Goal: Transaction & Acquisition: Register for event/course

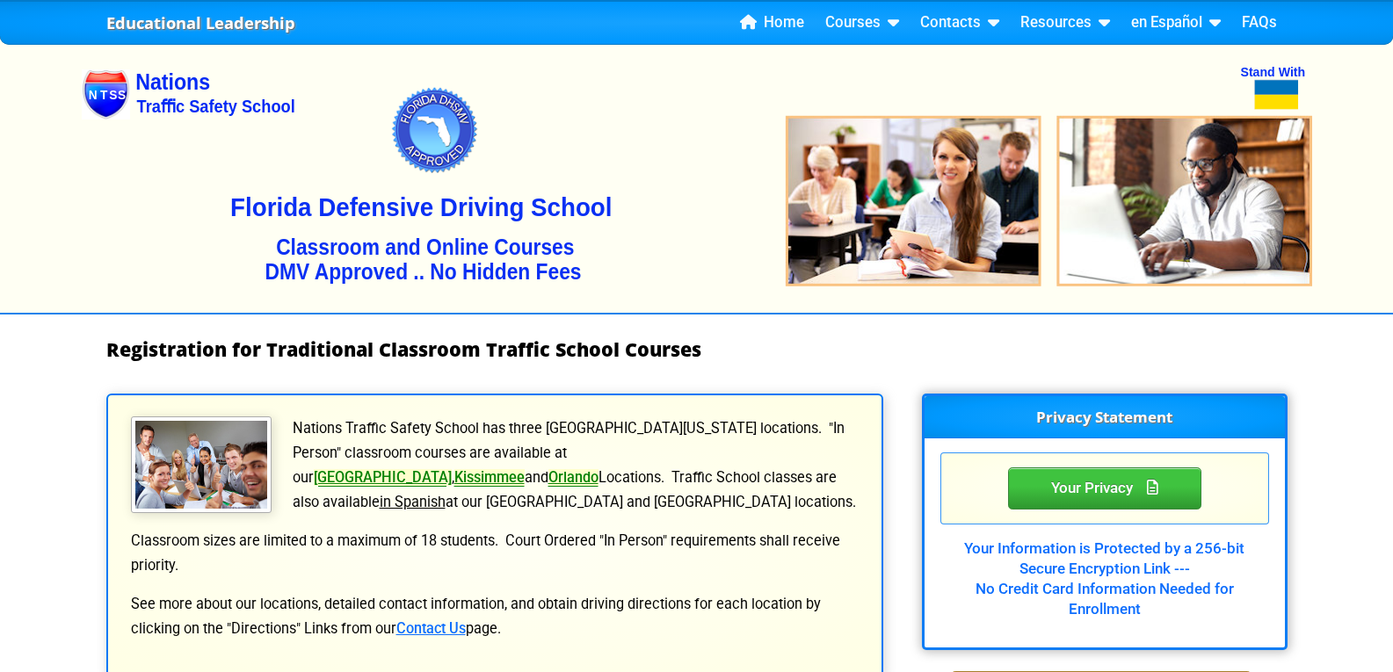
select select
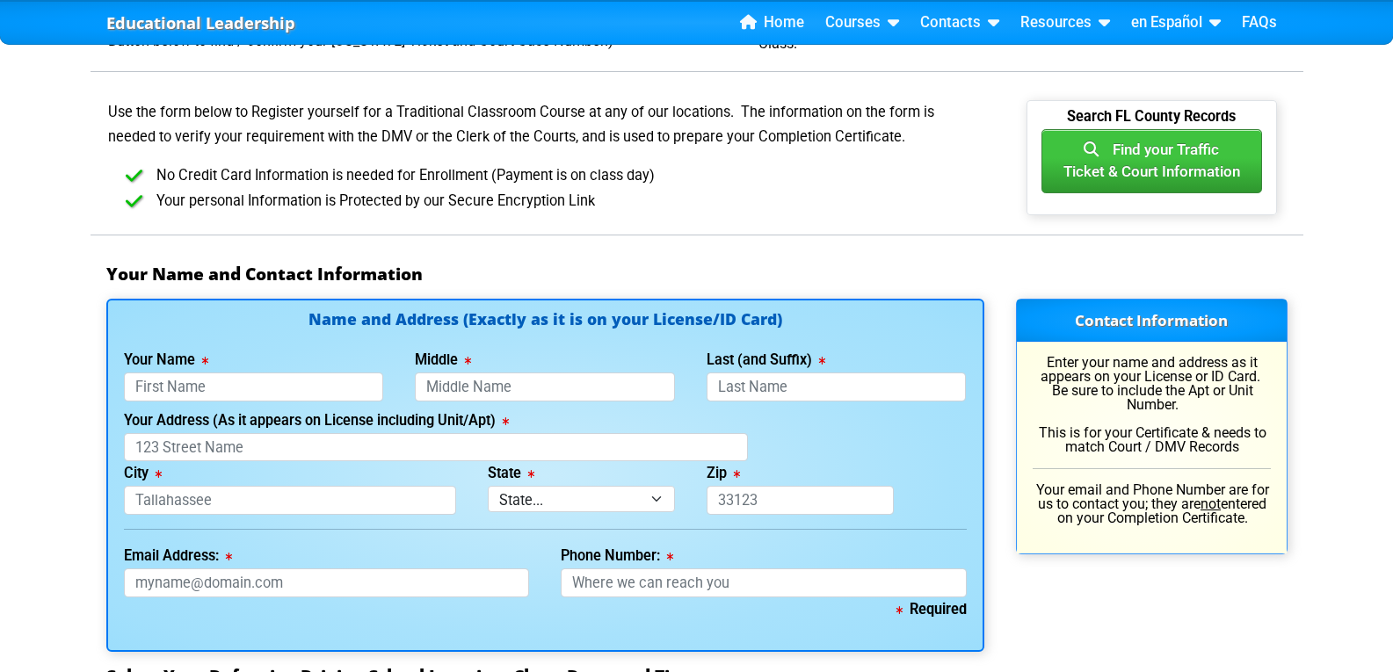
scroll to position [1171, 0]
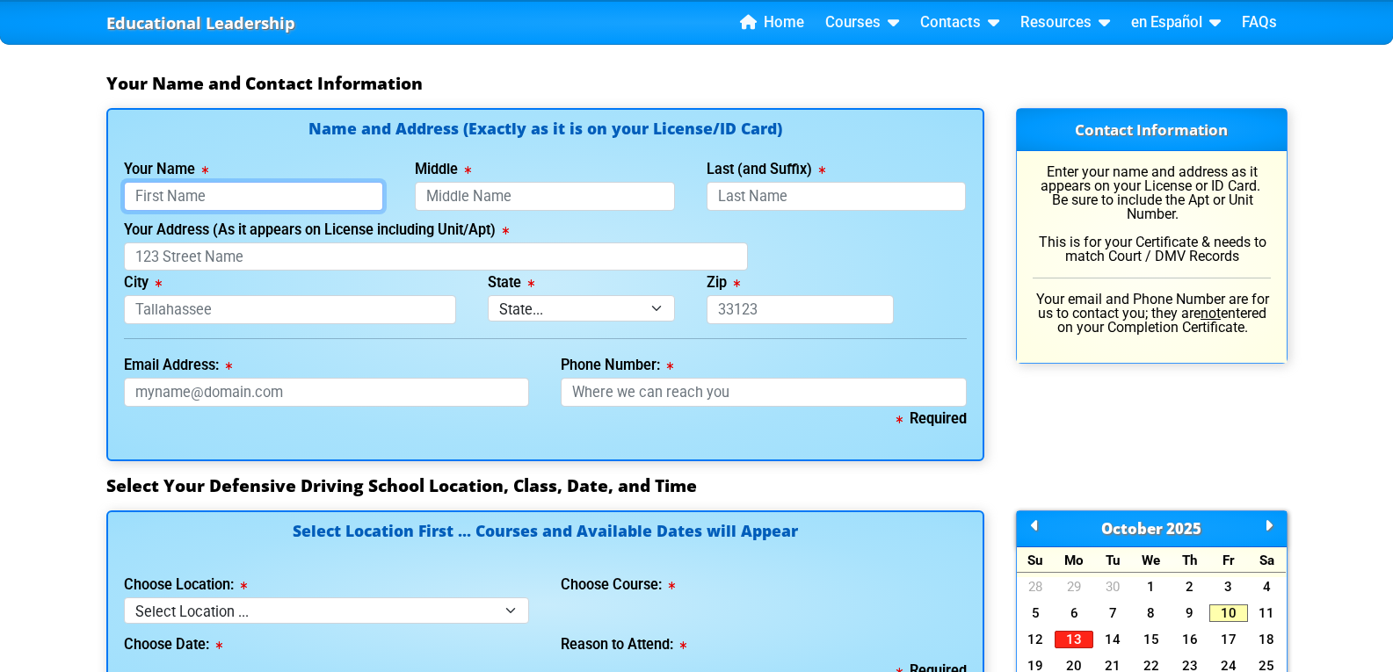
click at [224, 192] on input "Your Name" at bounding box center [254, 196] width 260 height 29
type input "[PERSON_NAME]"
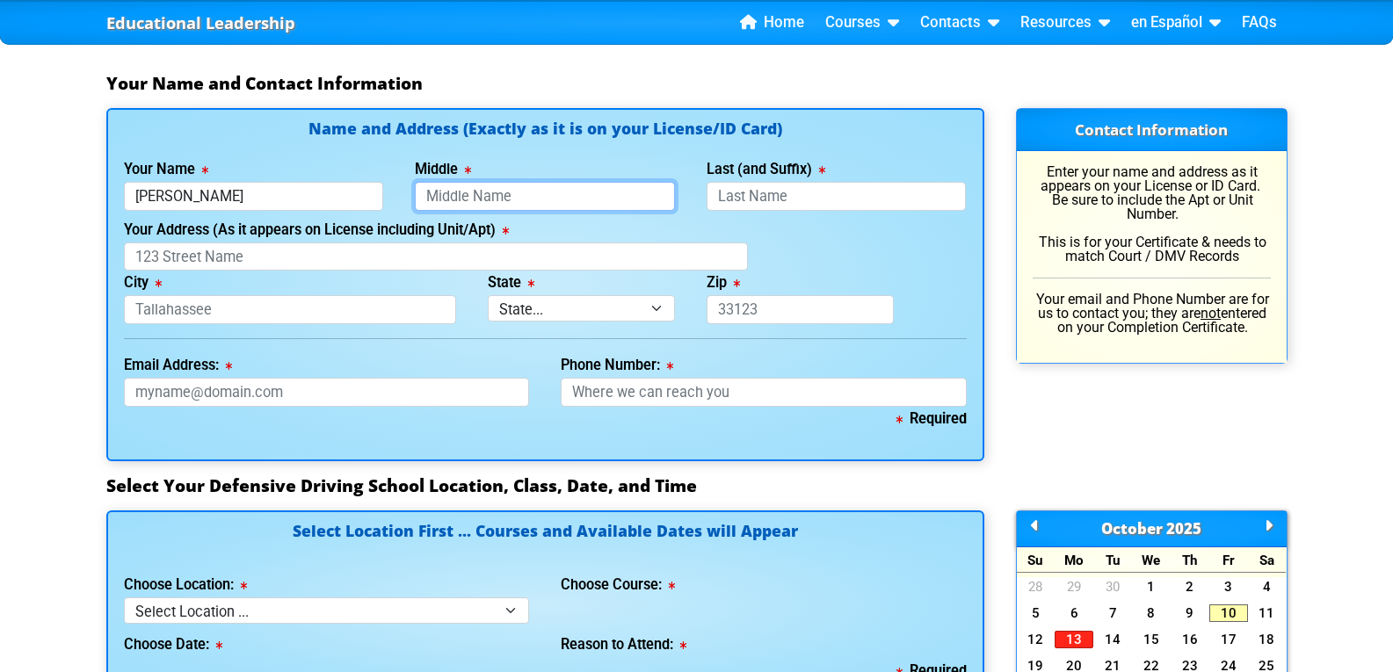
click at [481, 194] on input "Middle" at bounding box center [545, 196] width 260 height 29
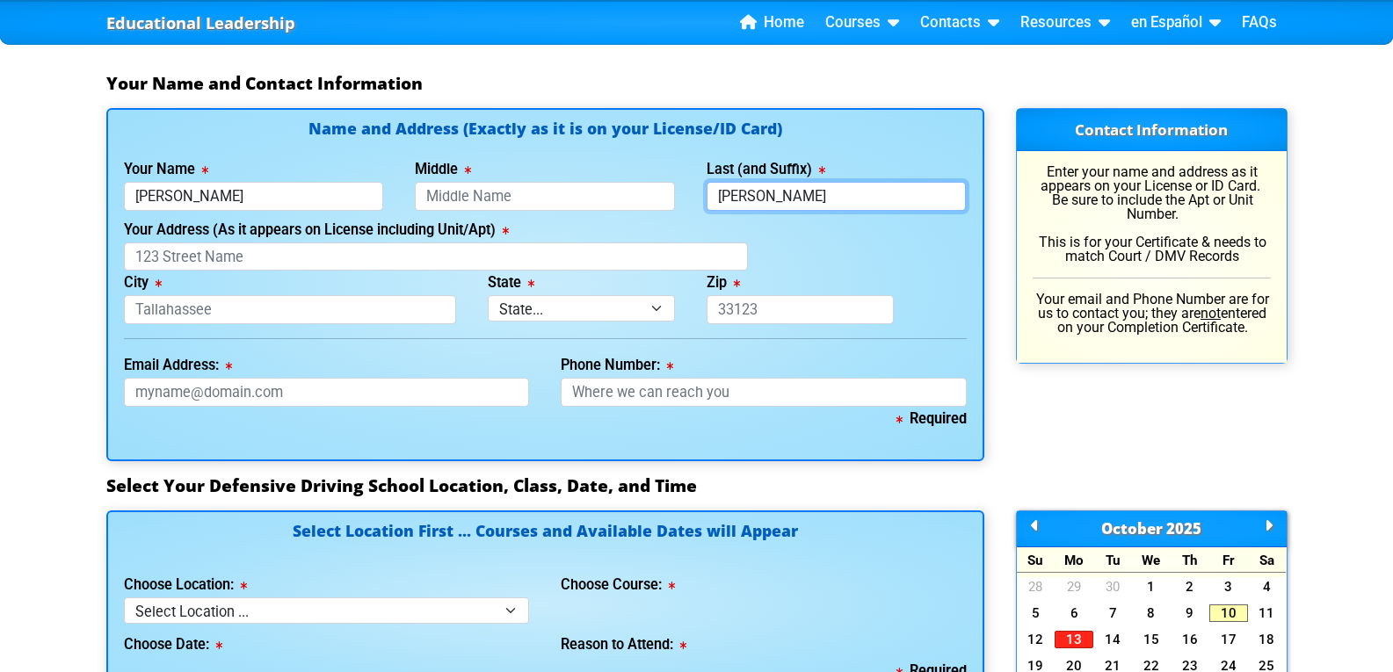
type input "[PERSON_NAME]"
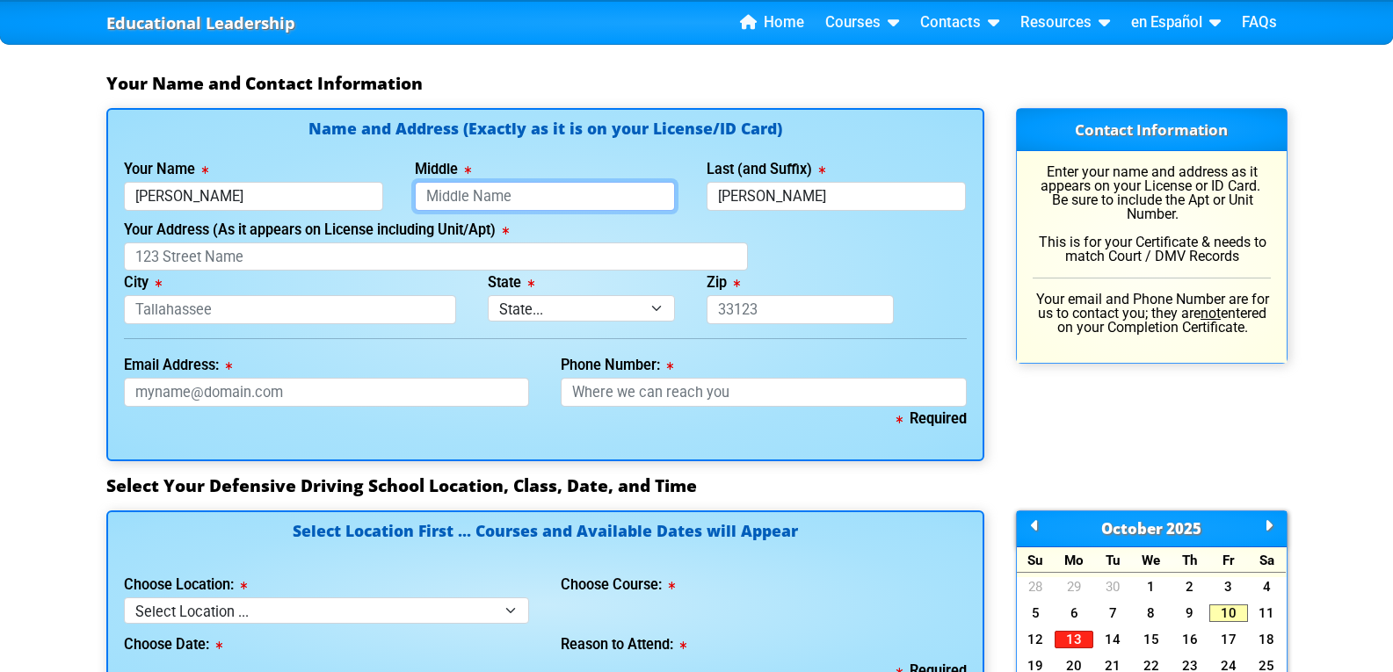
click at [479, 194] on input "Middle" at bounding box center [545, 196] width 260 height 29
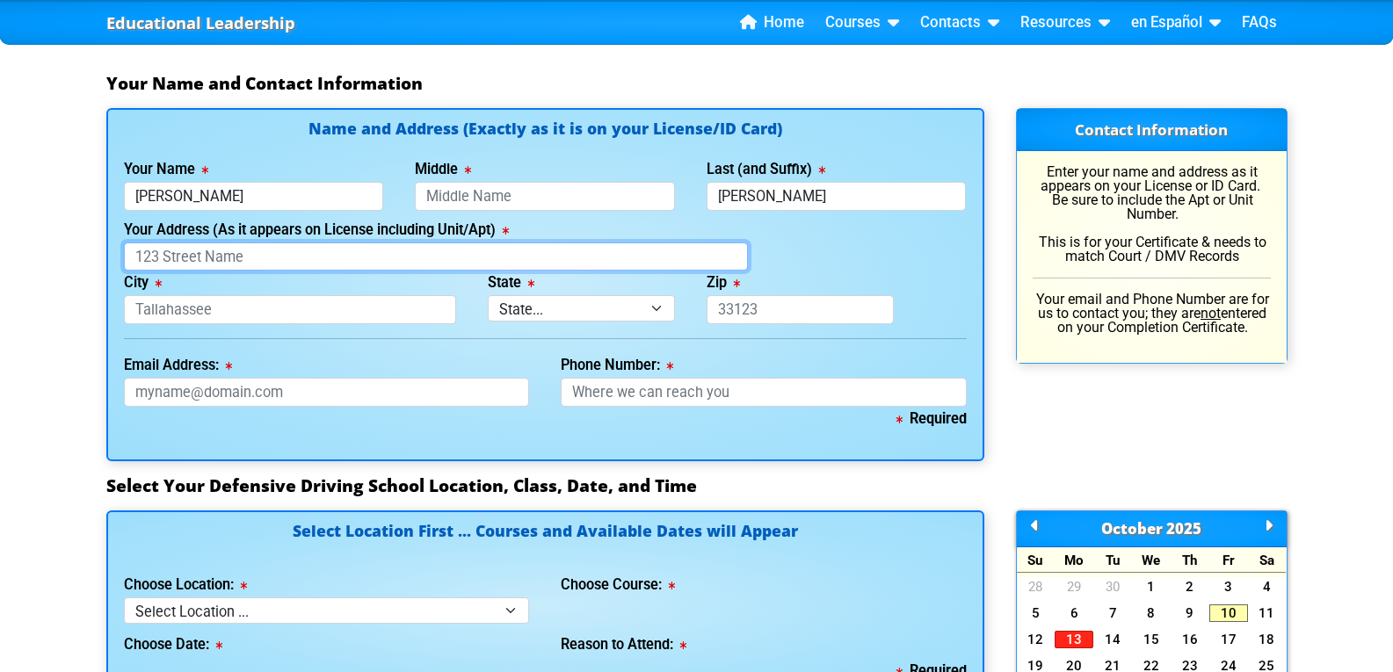
click at [162, 260] on input "Your Address (As it appears on License including Unit/Apt)" at bounding box center [436, 257] width 624 height 29
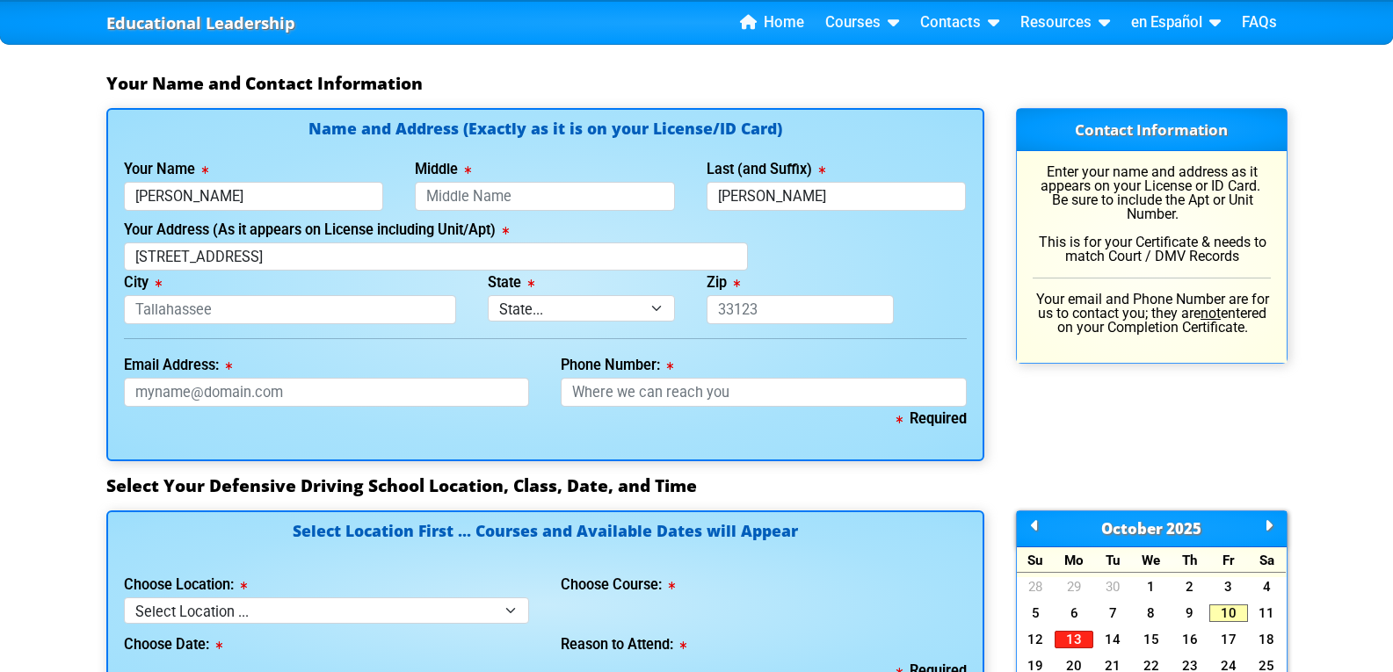
type input "[STREET_ADDRESS]"
type input "[GEOGRAPHIC_DATA]"
select select "{"fullName":"Florida","abbreviation":"FL","uniqueId":"1d559909-6cf0-4a4d-848e-a…"
type input "33625"
click at [145, 394] on input "Email Address:" at bounding box center [327, 392] width 406 height 29
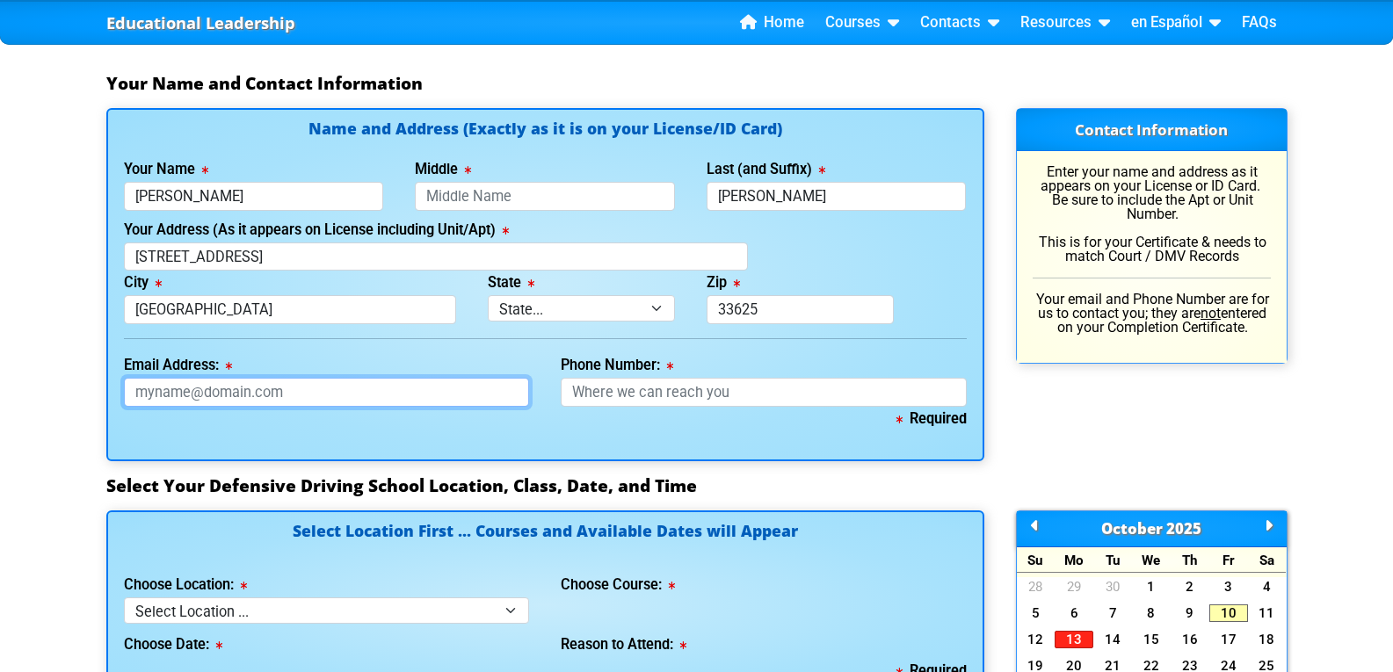
click at [145, 394] on input "Email Address:" at bounding box center [327, 392] width 406 height 29
type input "[EMAIL_ADDRESS][DOMAIN_NAME]"
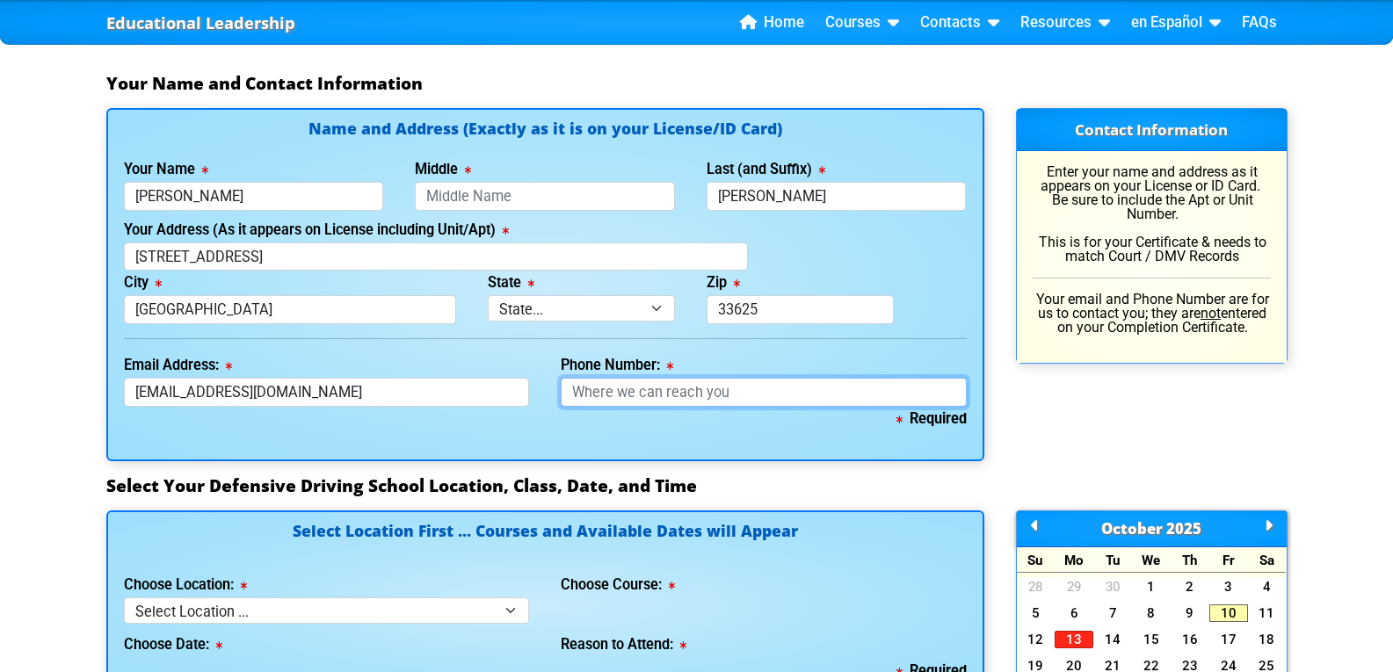
click at [620, 391] on input "Phone Number:" at bounding box center [764, 392] width 406 height 29
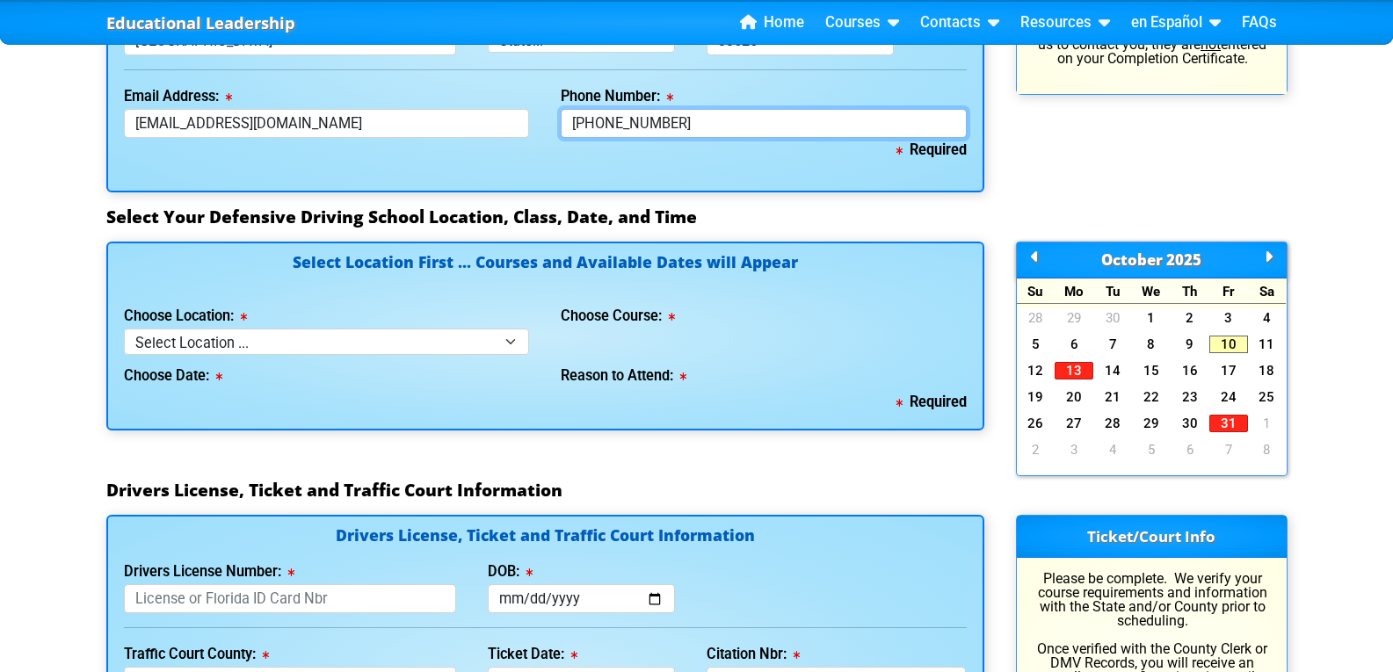
scroll to position [1465, 0]
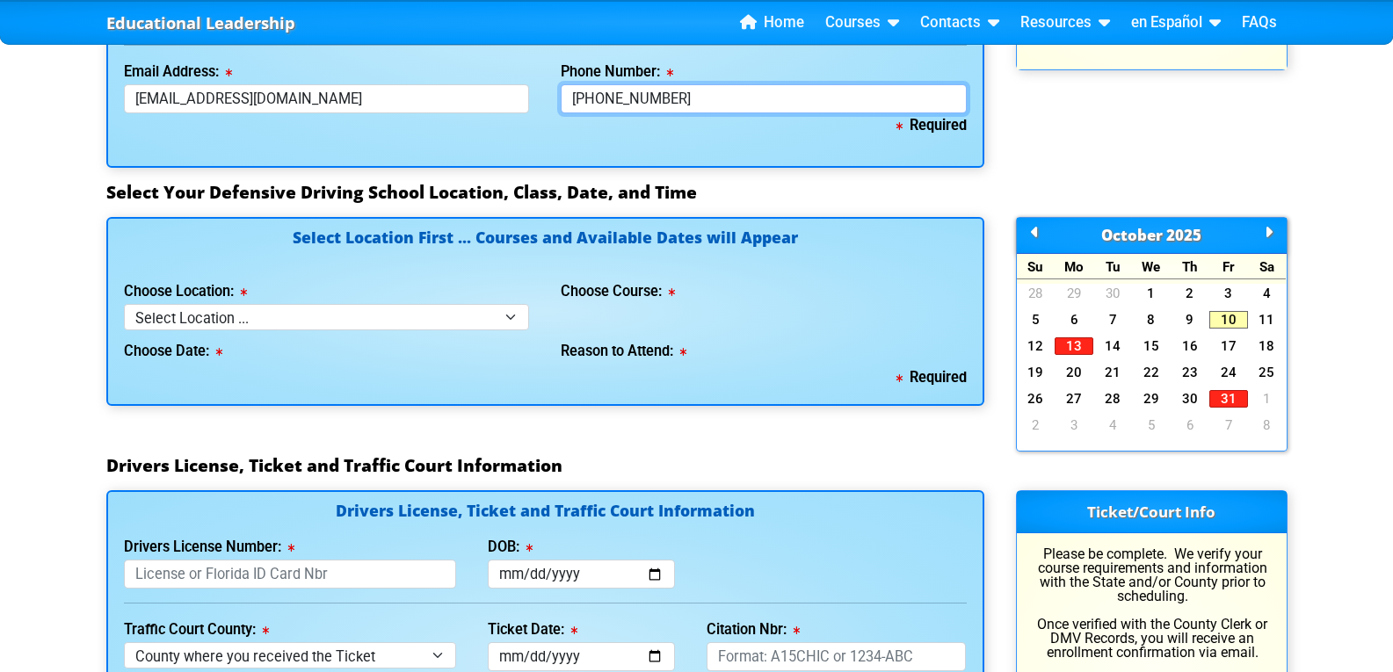
type input "[PHONE_NUMBER]"
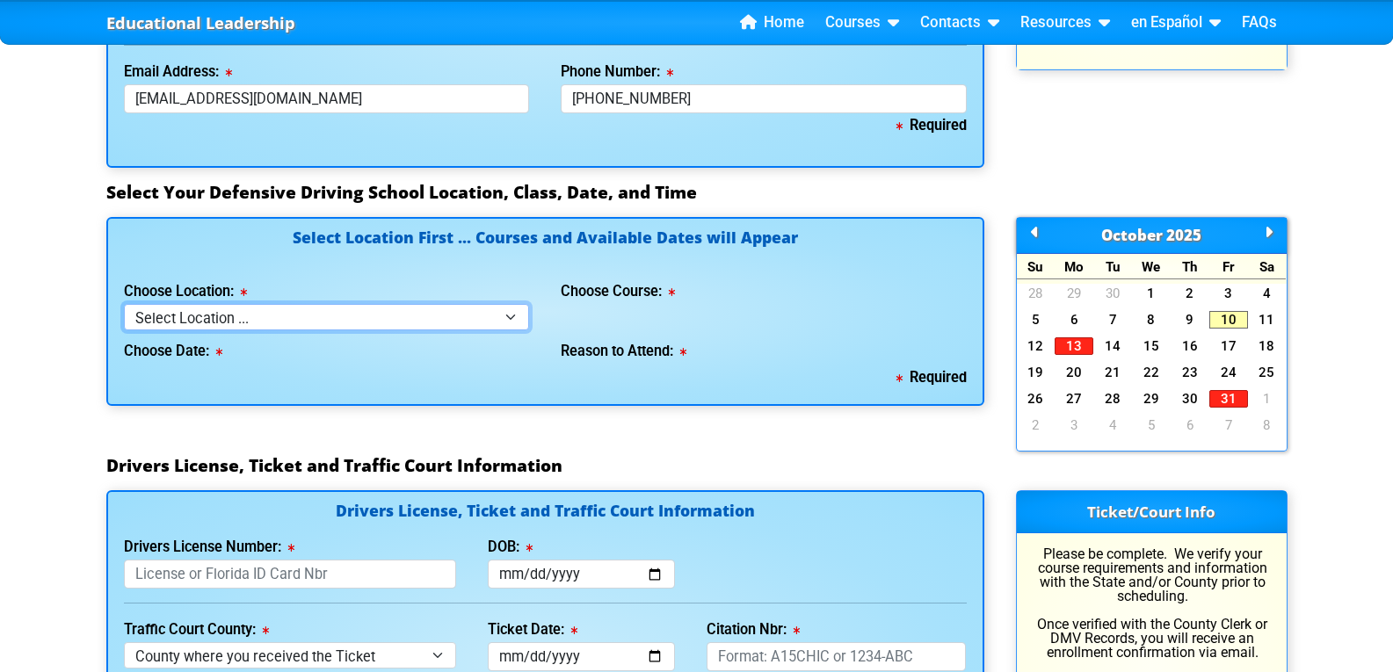
click at [341, 315] on select "Select Location ... Tampa [PERSON_NAME] [GEOGRAPHIC_DATA] - en español [GEOGRAP…" at bounding box center [327, 316] width 406 height 25
select select "2"
click at [124, 304] on select "Select Location ... Tampa [PERSON_NAME] [GEOGRAPHIC_DATA] - en español [GEOGRAP…" at bounding box center [327, 316] width 406 height 25
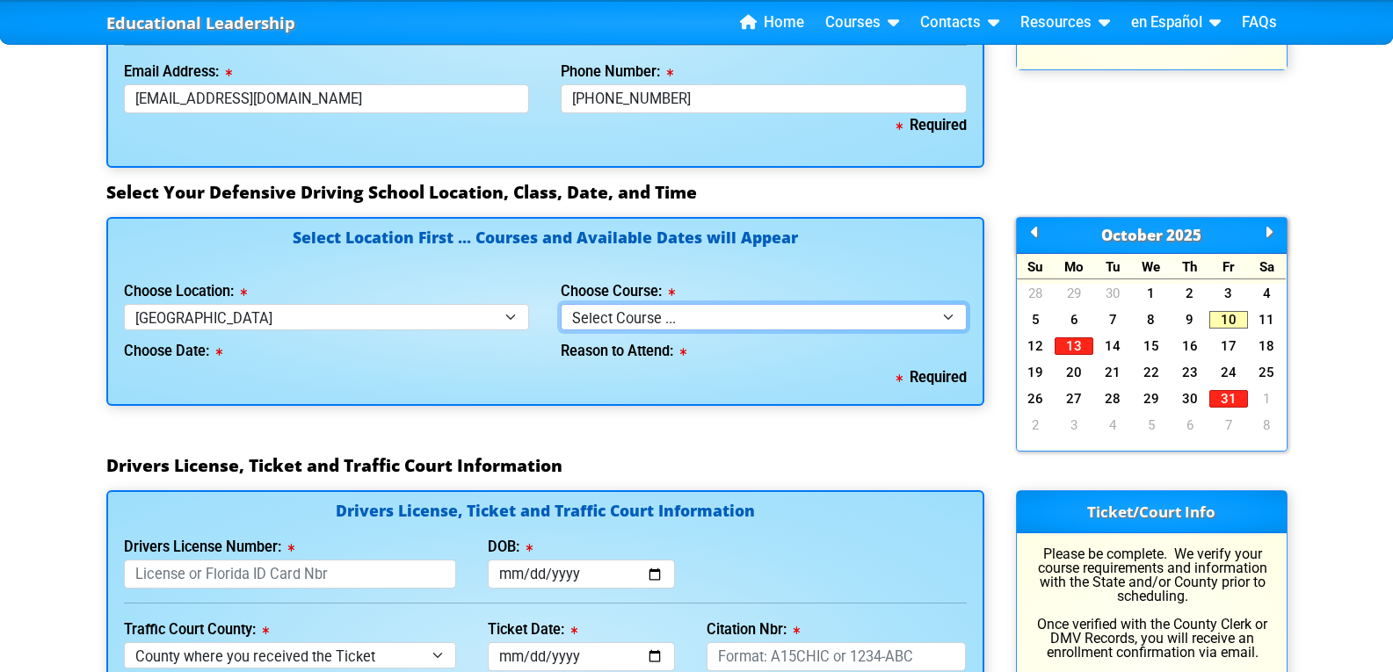
click at [948, 319] on select "Select Course ... 4 Hour BDI Class (Basic Course & TCAC) 4 Hour Under 25 Class …" at bounding box center [764, 316] width 406 height 25
select select "1"
click at [561, 304] on select "Select Course ... 4 Hour BDI Class (Basic Course & TCAC) 4 Hour Under 25 Class …" at bounding box center [764, 316] width 406 height 25
select select
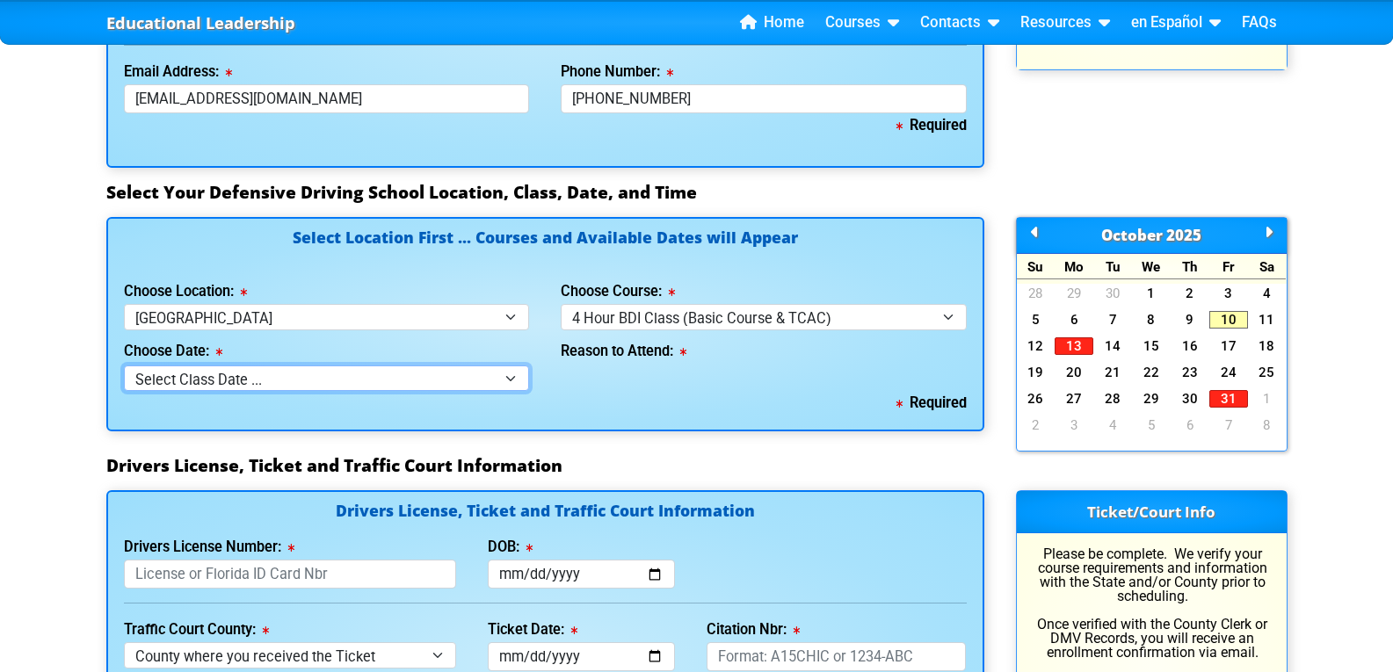
click at [507, 376] on select "Select Class Date ... Oct 11 -- (Saturday from 9:30am-1:30pm) Oct 18 -- (Saturd…" at bounding box center [327, 378] width 406 height 25
click at [505, 376] on select "Select Class Date ... Oct 11 -- (Saturday from 9:30am-1:30pm) Oct 18 -- (Saturd…" at bounding box center [327, 378] width 406 height 25
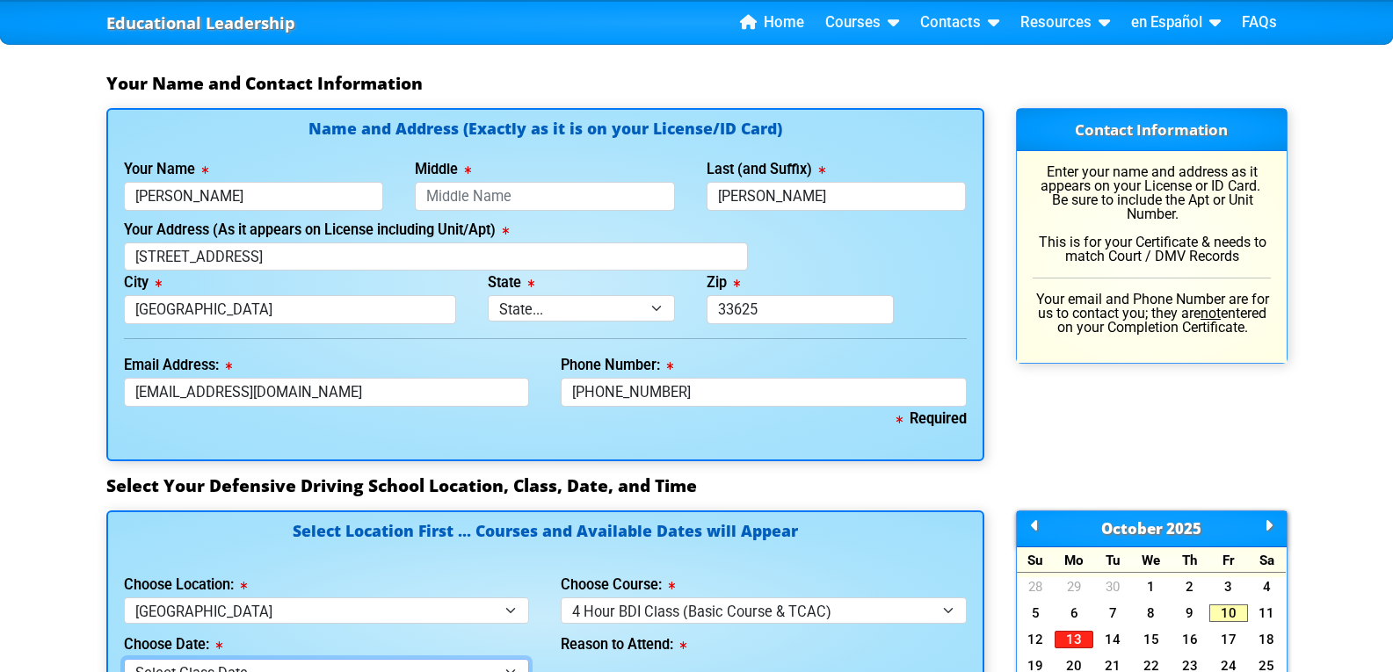
scroll to position [0, 0]
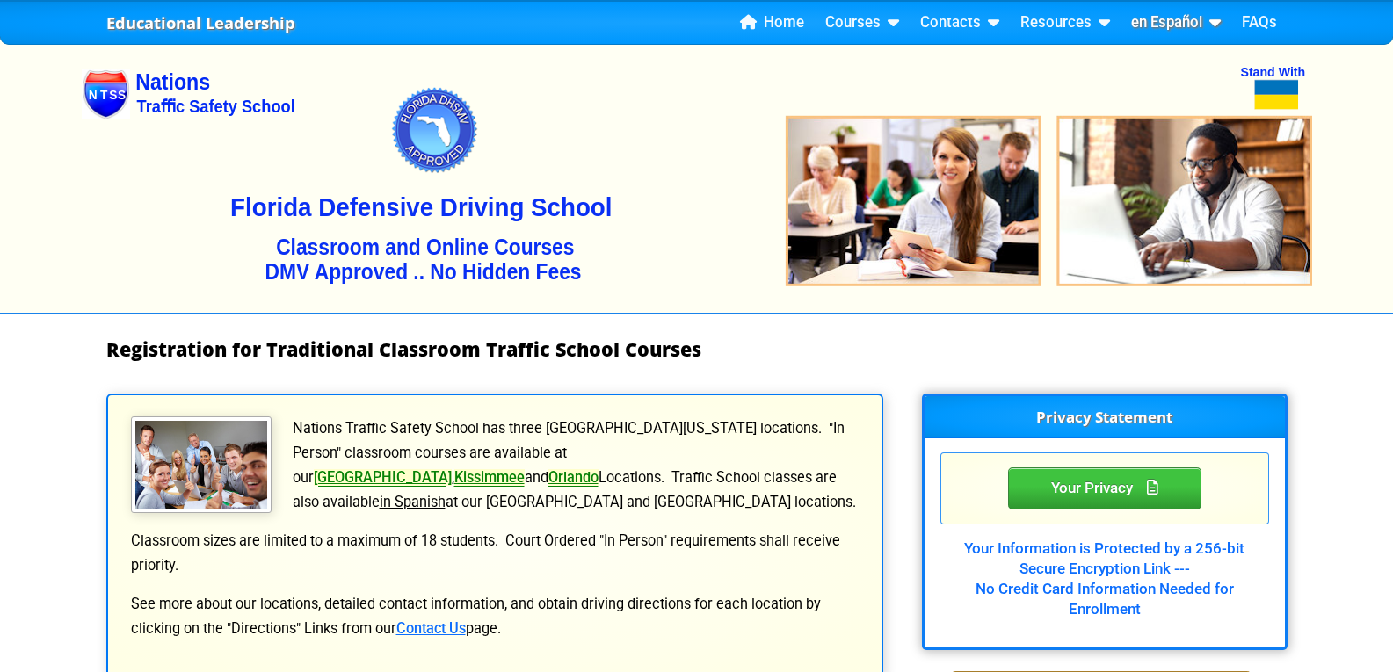
click at [1148, 21] on link "en Español" at bounding box center [1176, 23] width 104 height 26
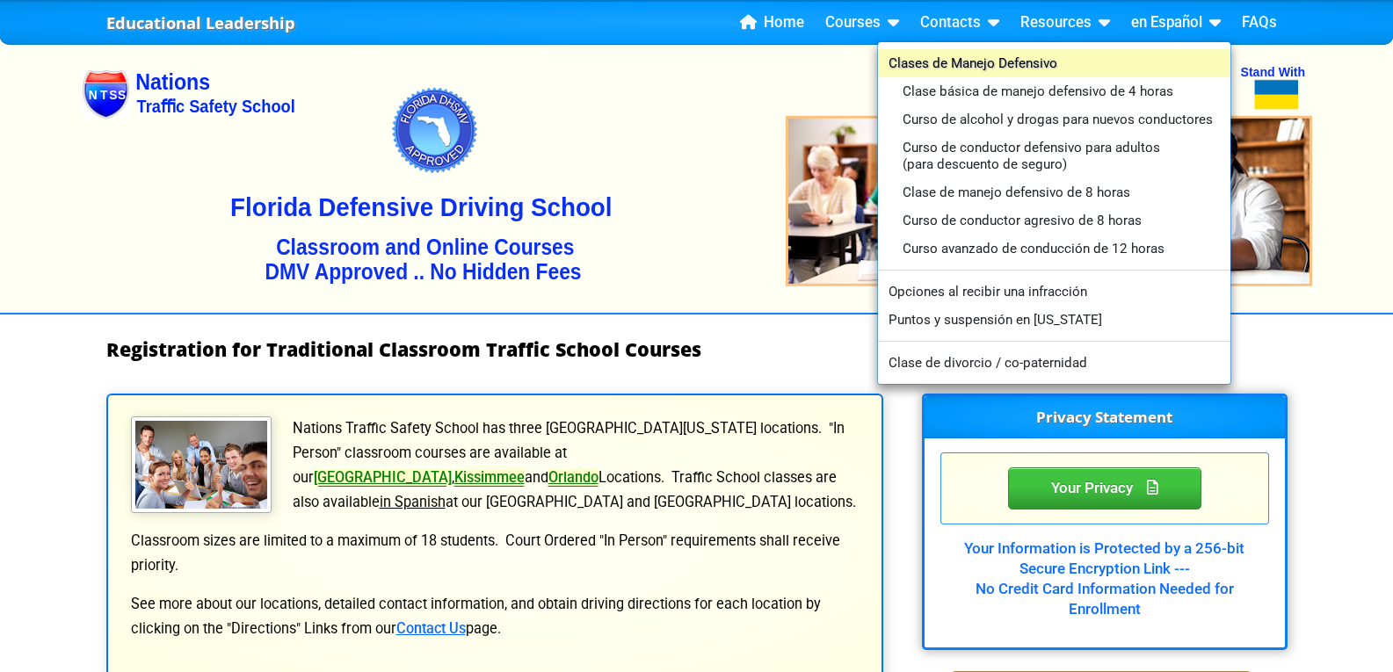
click at [998, 54] on link "Clases de Manejo Defensivo" at bounding box center [1054, 63] width 352 height 28
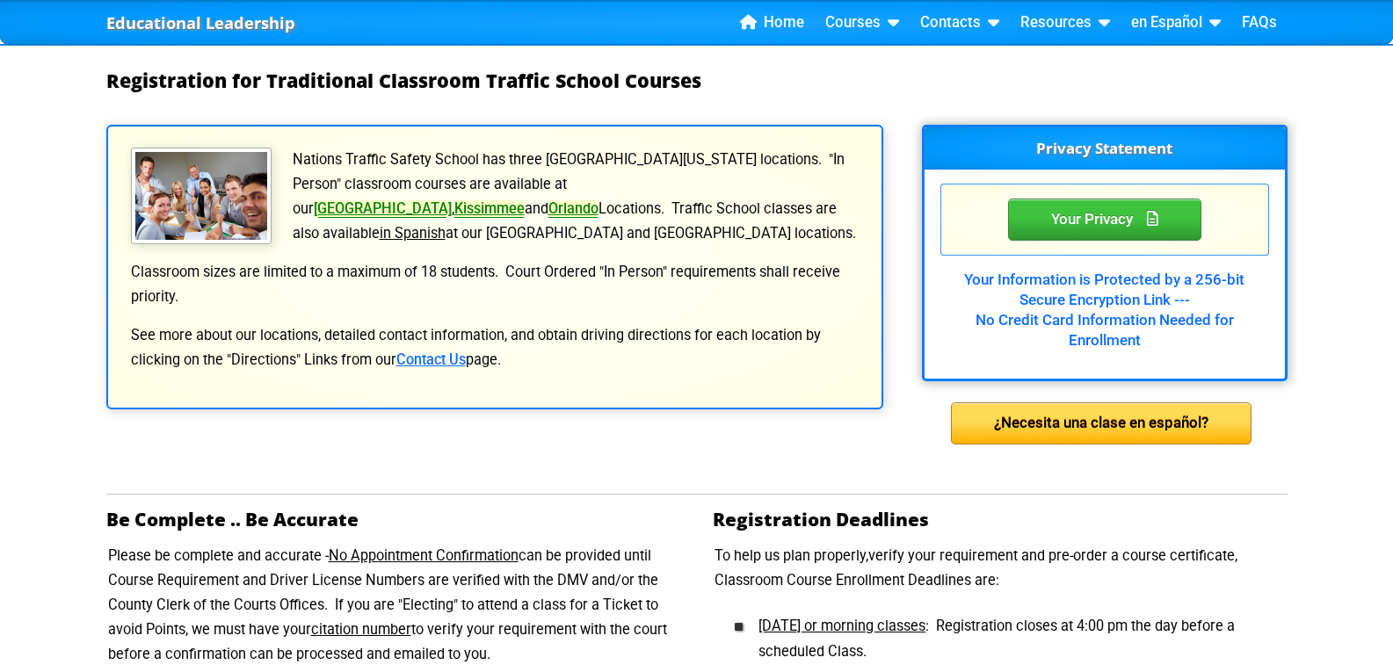
scroll to position [439, 0]
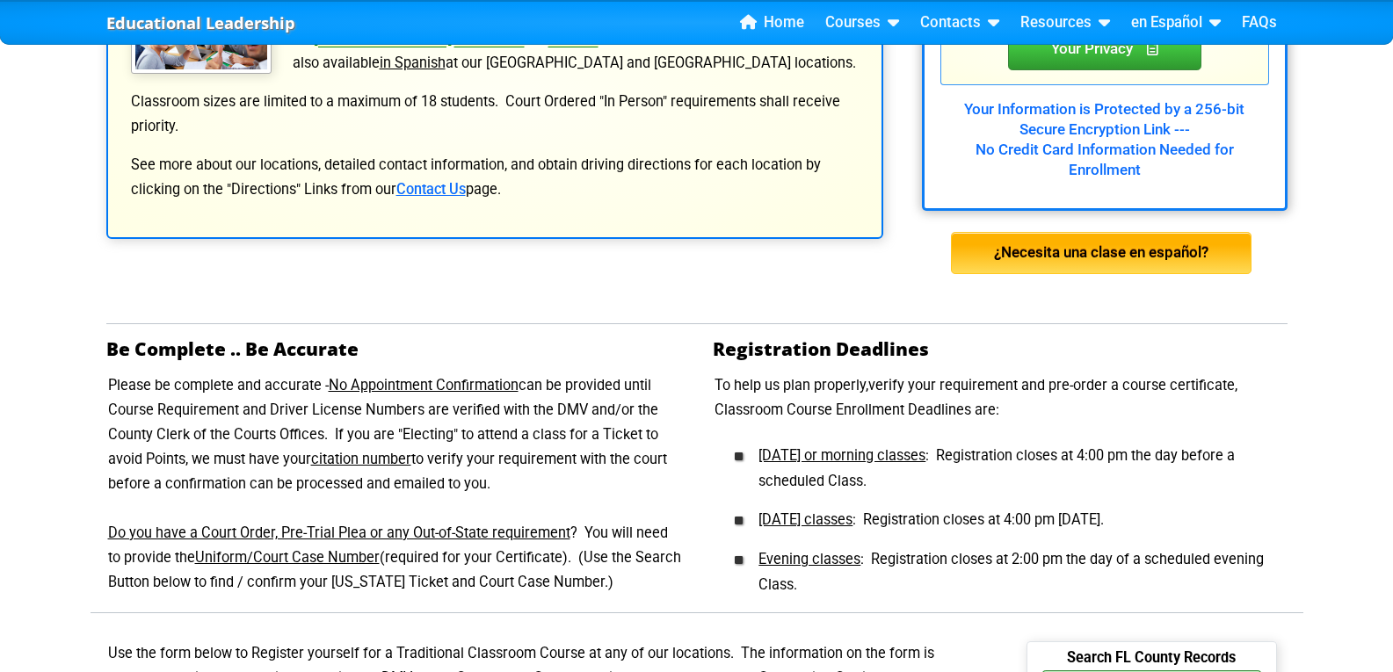
click at [1089, 243] on div "¿Necesita una clase en español?" at bounding box center [1101, 253] width 301 height 42
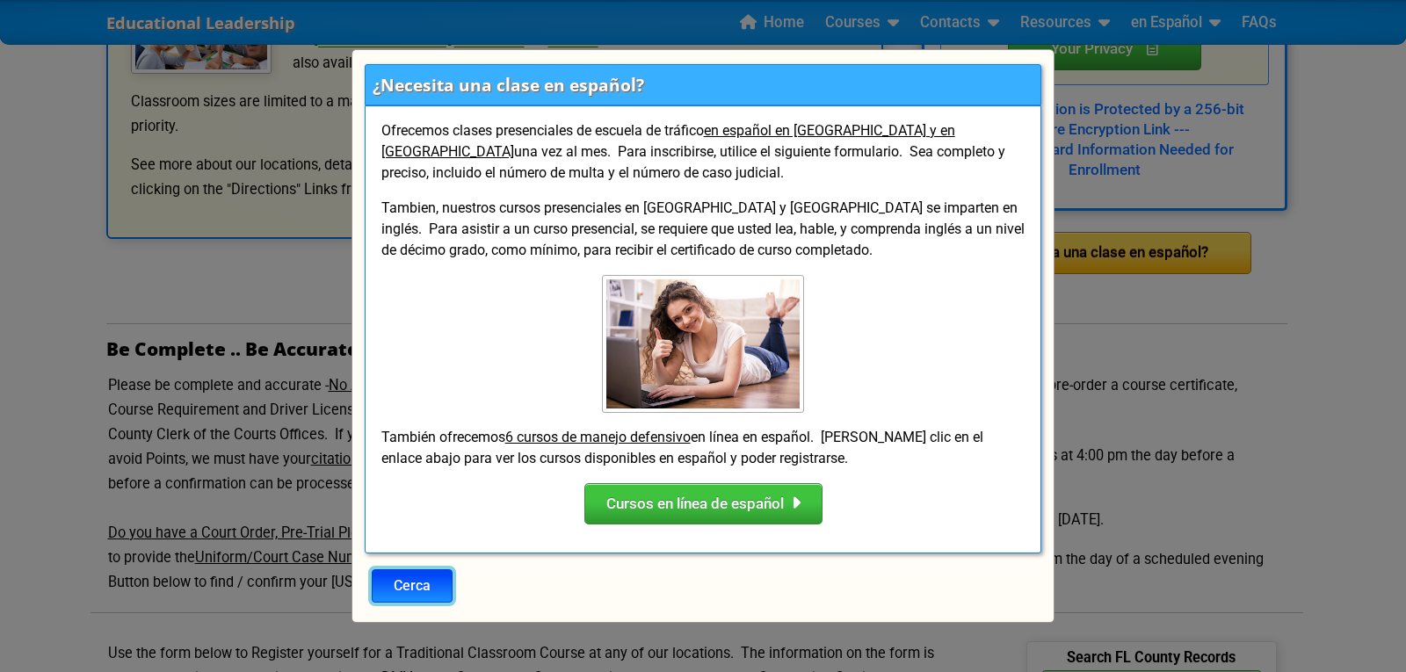
click at [426, 584] on button "Cerca" at bounding box center [412, 585] width 81 height 33
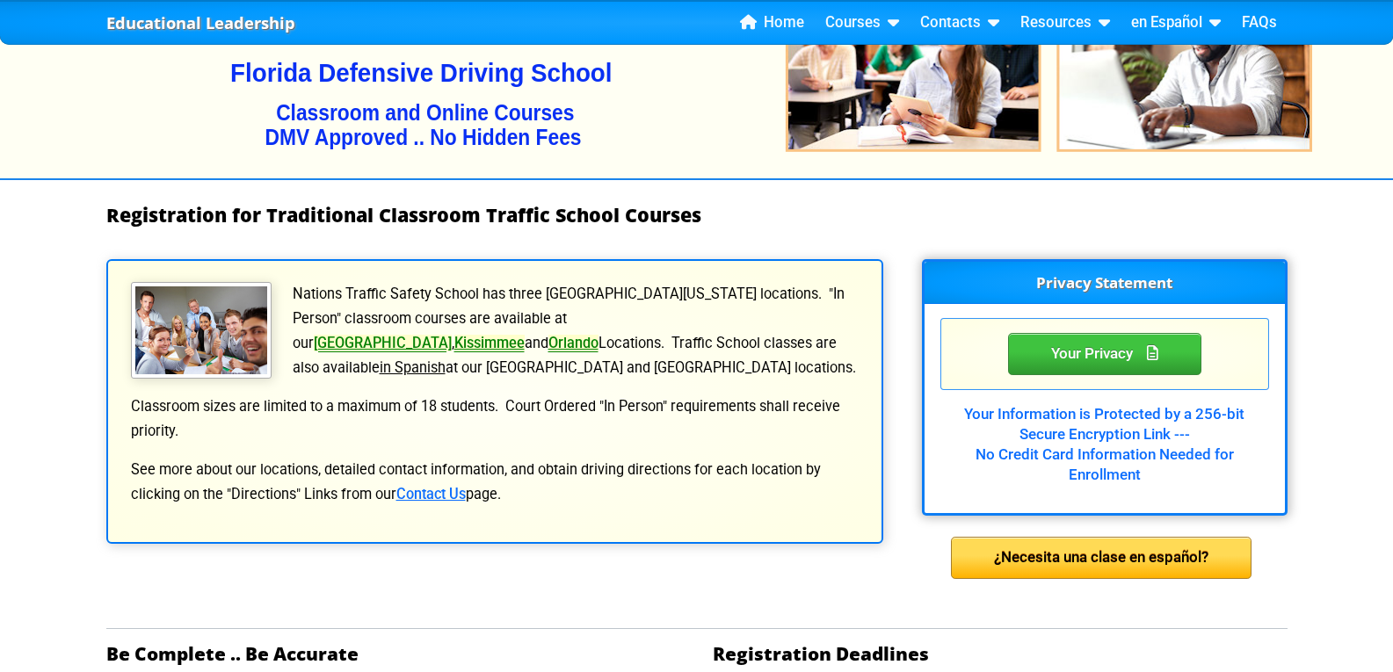
scroll to position [0, 0]
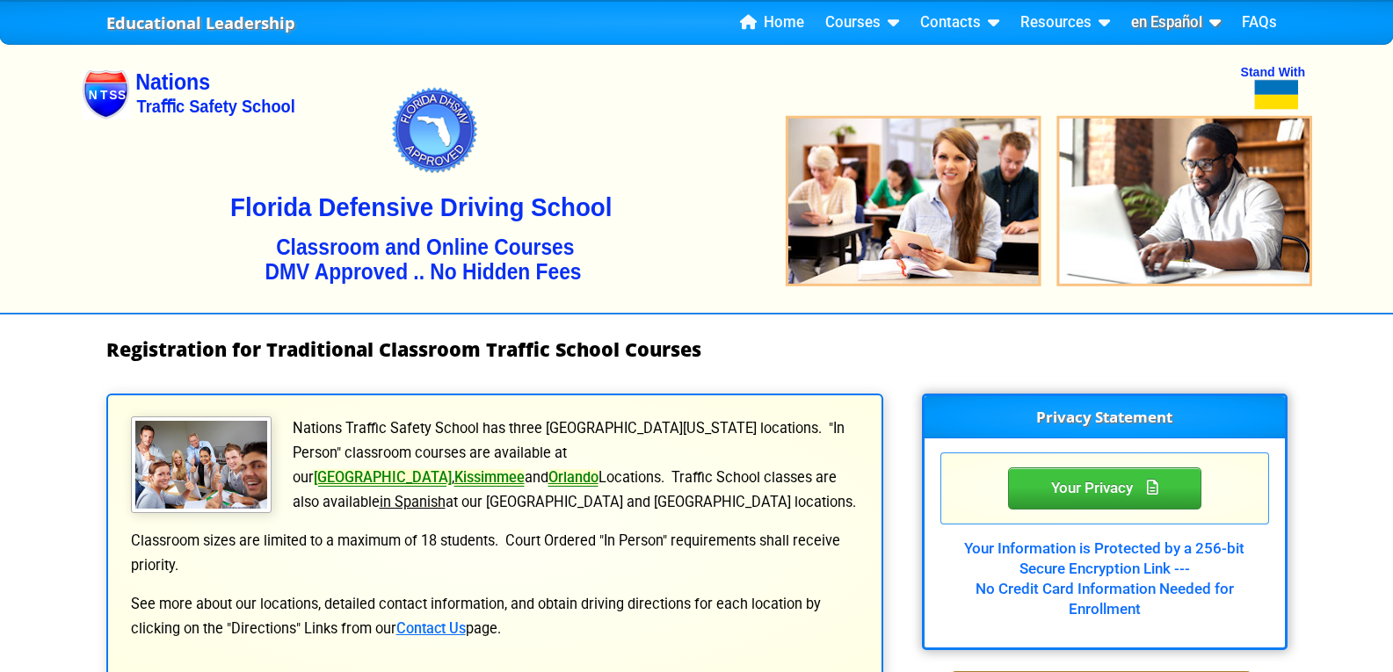
click at [1177, 20] on link "en Español" at bounding box center [1176, 23] width 104 height 26
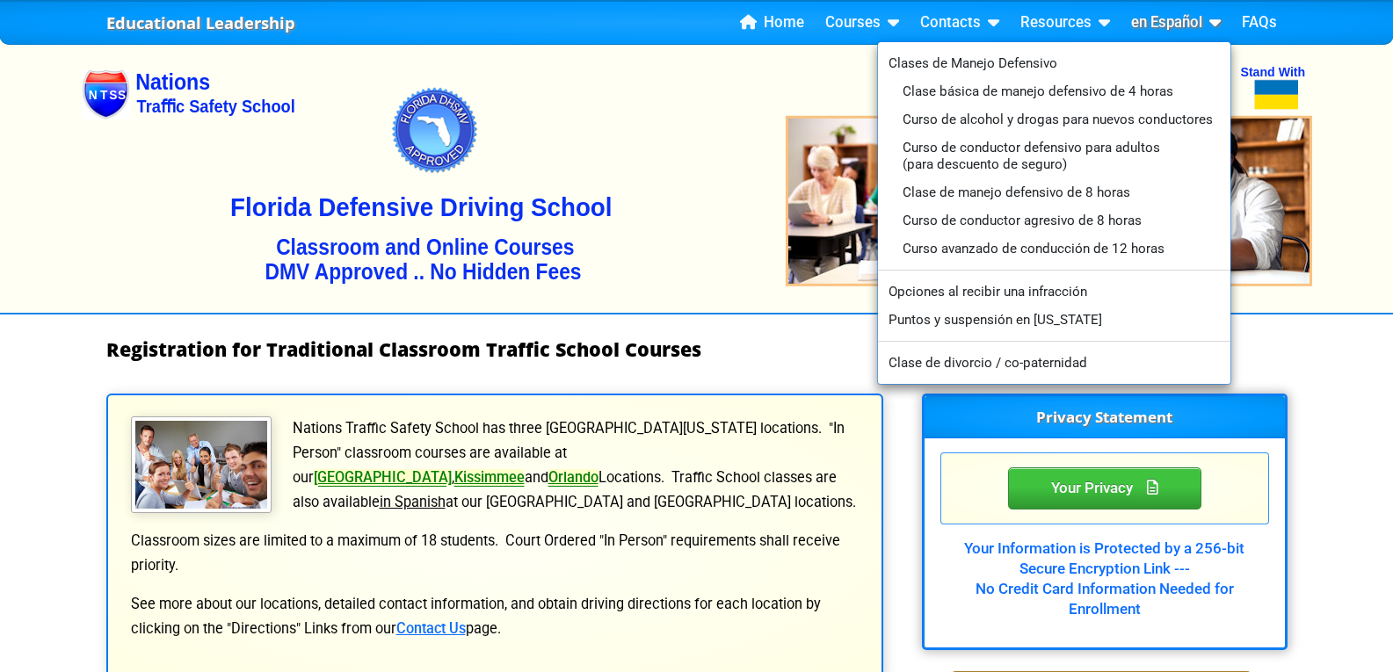
click at [1177, 20] on link "en Español" at bounding box center [1176, 23] width 104 height 26
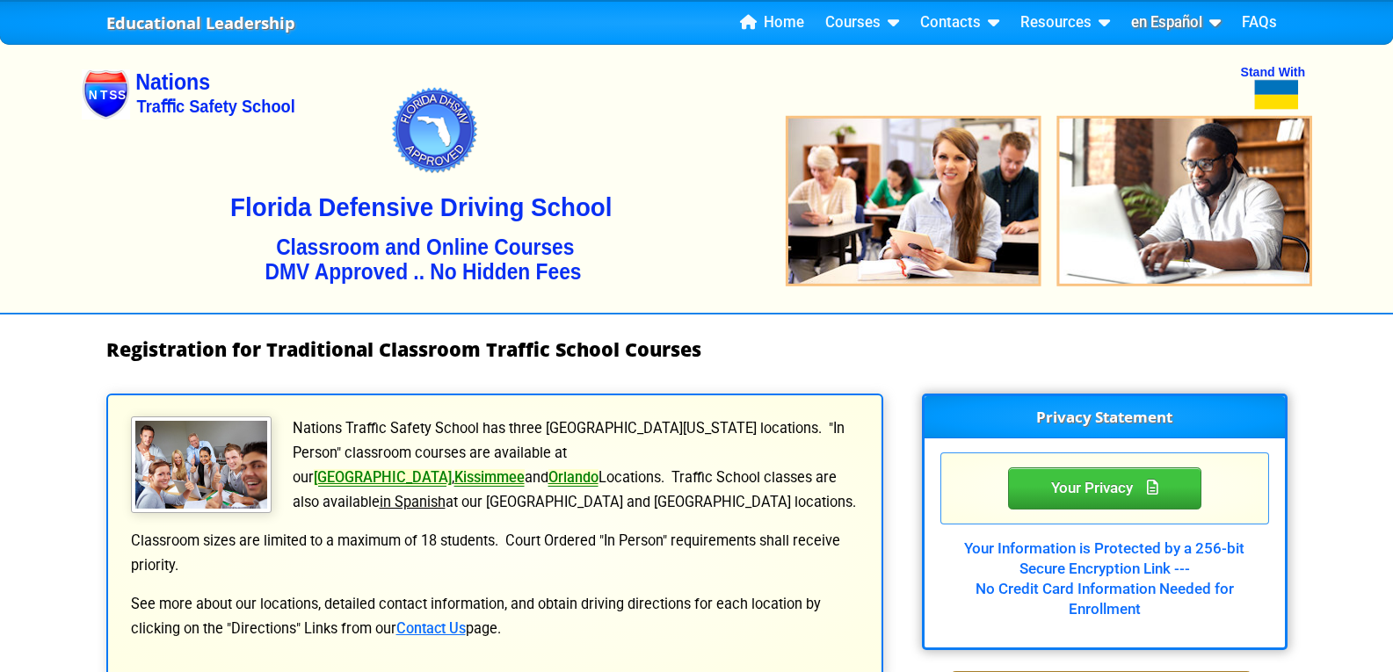
click at [1177, 20] on link "en Español" at bounding box center [1176, 23] width 104 height 26
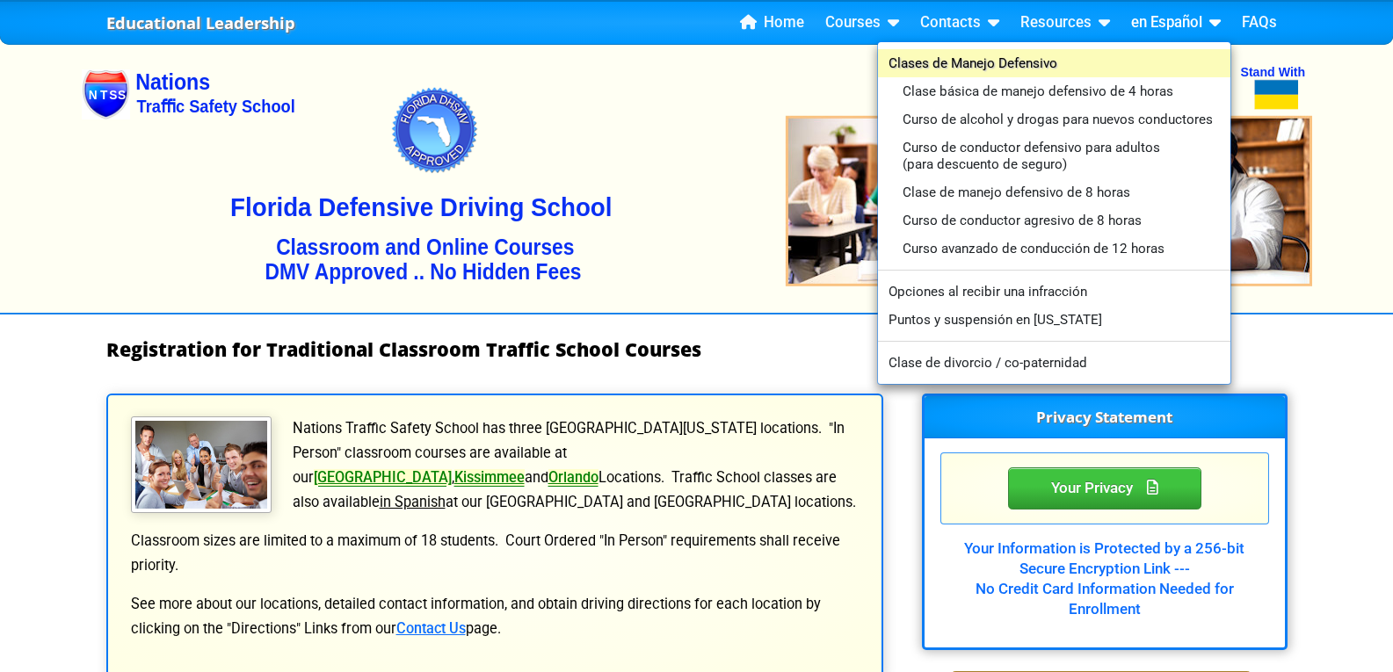
click at [998, 55] on link "Clases de Manejo Defensivo" at bounding box center [1054, 63] width 352 height 28
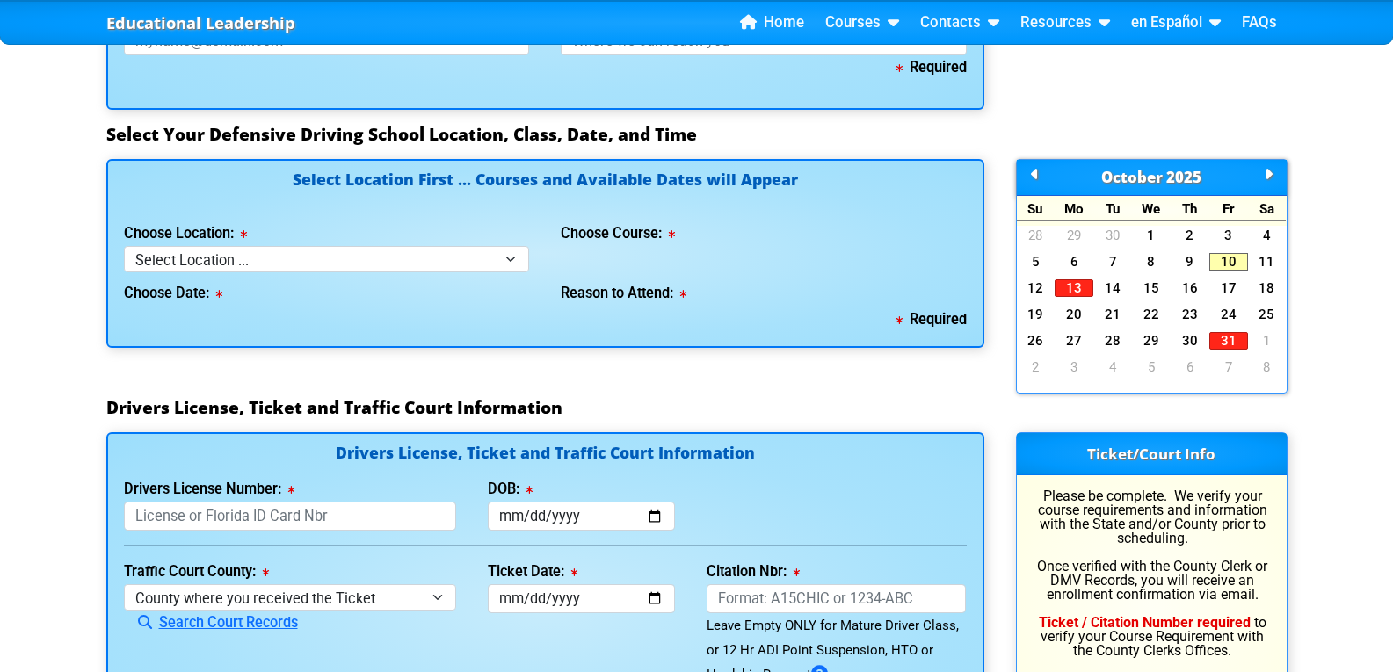
scroll to position [1465, 0]
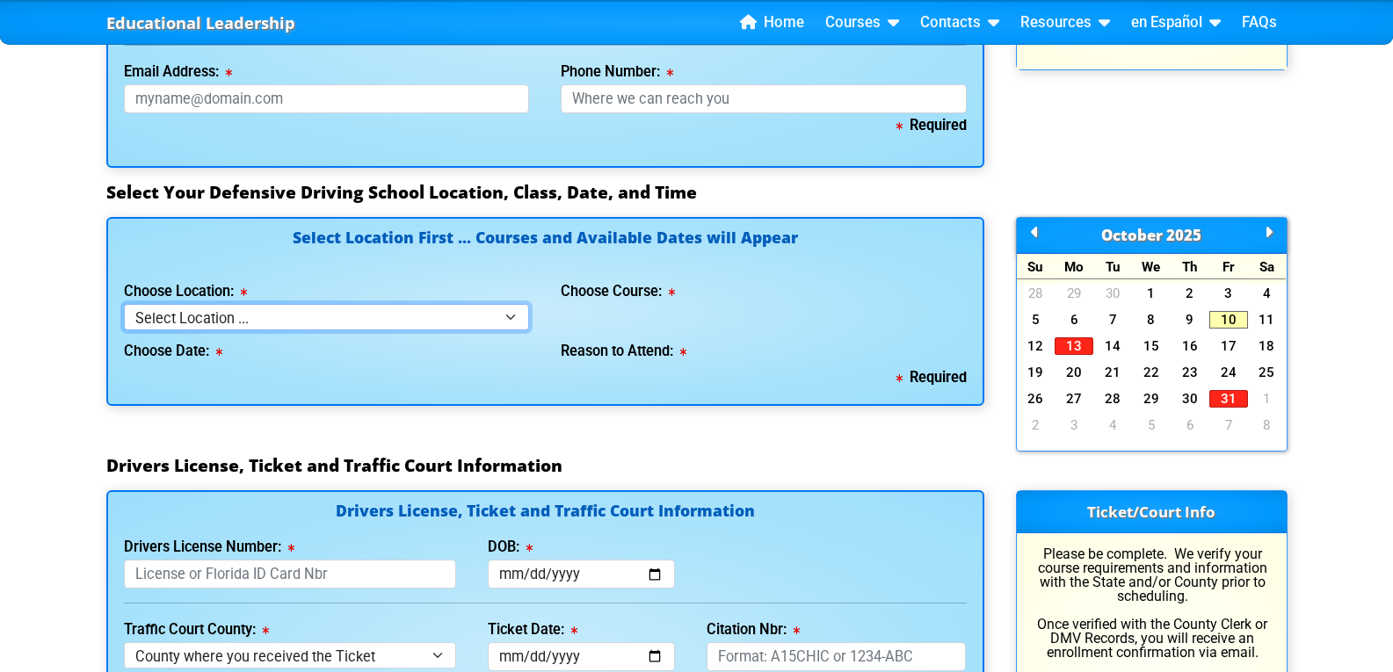
click at [513, 309] on select "Select Location ... Tampa [PERSON_NAME] [GEOGRAPHIC_DATA] - en español [GEOGRAP…" at bounding box center [327, 316] width 406 height 25
select select "8"
click at [124, 304] on select "Select Location ... Tampa [PERSON_NAME] [GEOGRAPHIC_DATA] - en español [GEOGRAP…" at bounding box center [327, 316] width 406 height 25
click at [212, 431] on div "Select Location First ... Courses and Available Dates will Appear Choose Locati…" at bounding box center [545, 336] width 909 height 238
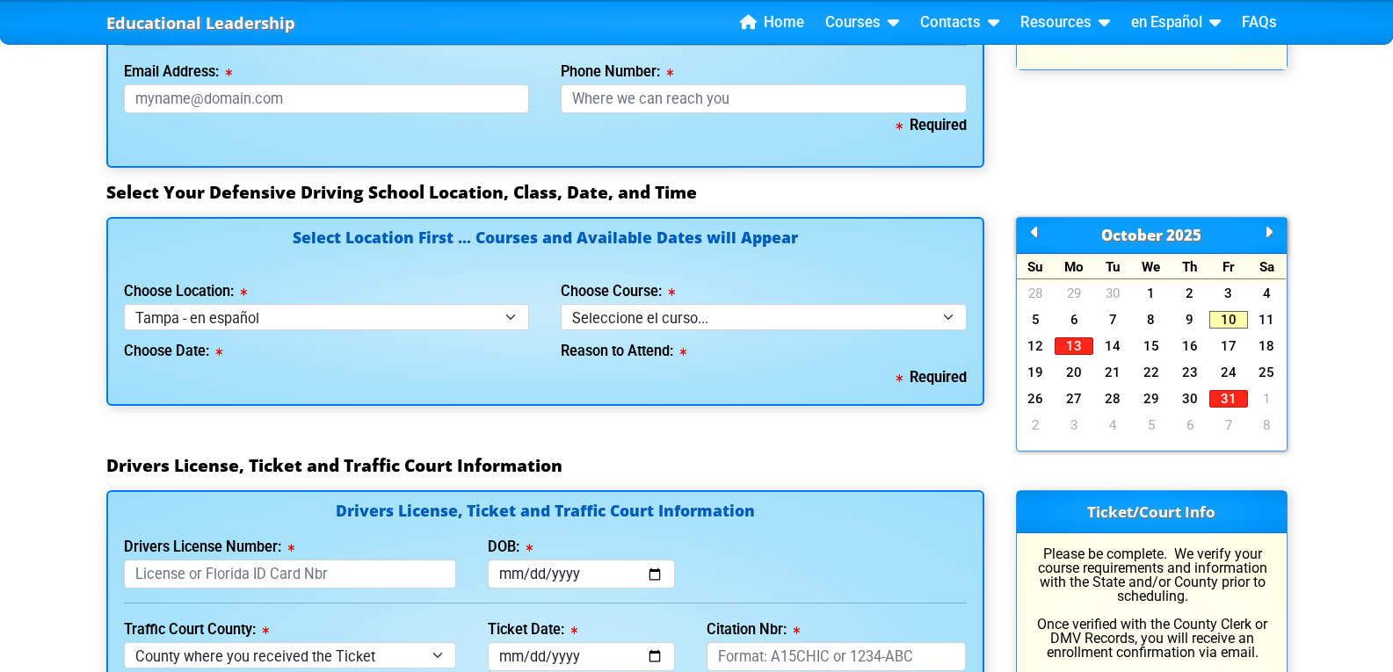
scroll to position [1318, 0]
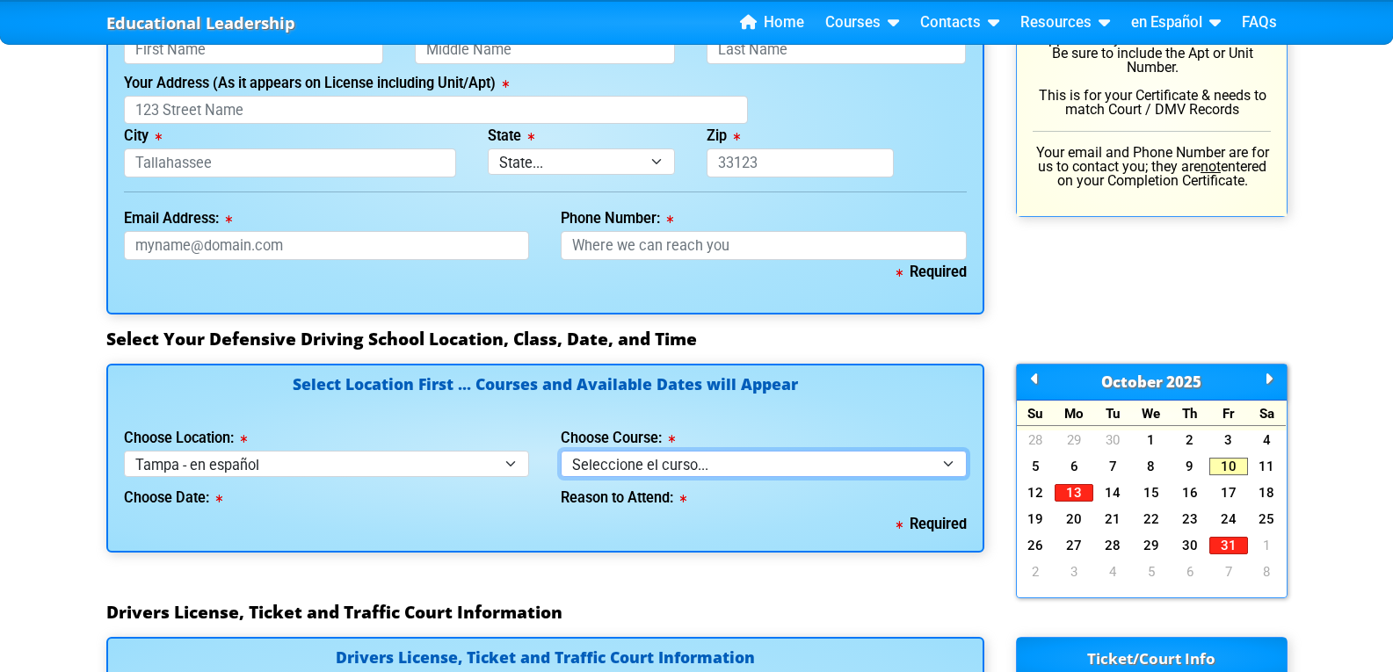
click at [714, 465] on select "Seleccione el curso... Clase de BDI de 4 horas (Curso básico y TCAC) Clase de 4…" at bounding box center [764, 463] width 406 height 25
select select "1"
click at [561, 451] on select "Seleccione el curso... Clase de BDI de 4 horas (Curso básico y TCAC) Clase de 4…" at bounding box center [764, 463] width 406 height 25
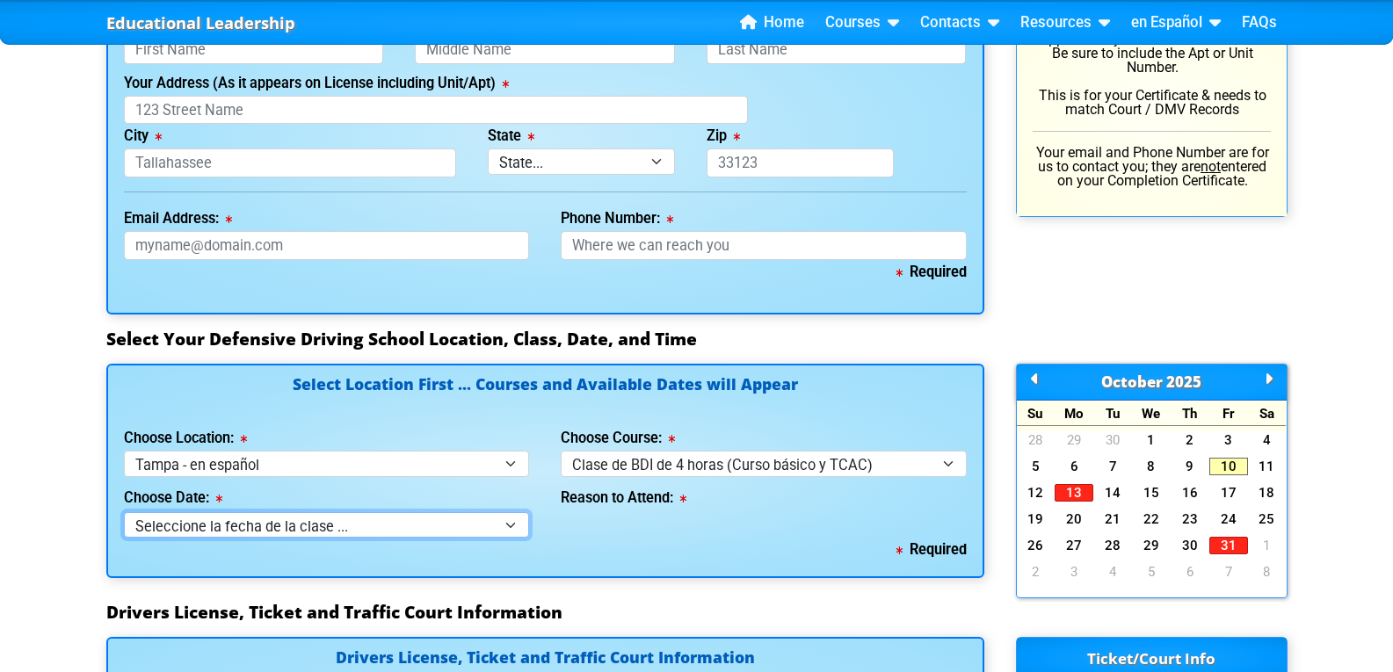
click at [514, 521] on select "Seleccione la fecha de la clase ... [DATE] -- ([DATE] de 9:30am-1:30pm)" at bounding box center [327, 524] width 406 height 25
select select "[DATE], 4"
click at [124, 512] on select "Seleccione la fecha de la clase ... [DATE] -- ([DATE] de 9:30am-1:30pm)" at bounding box center [327, 524] width 406 height 25
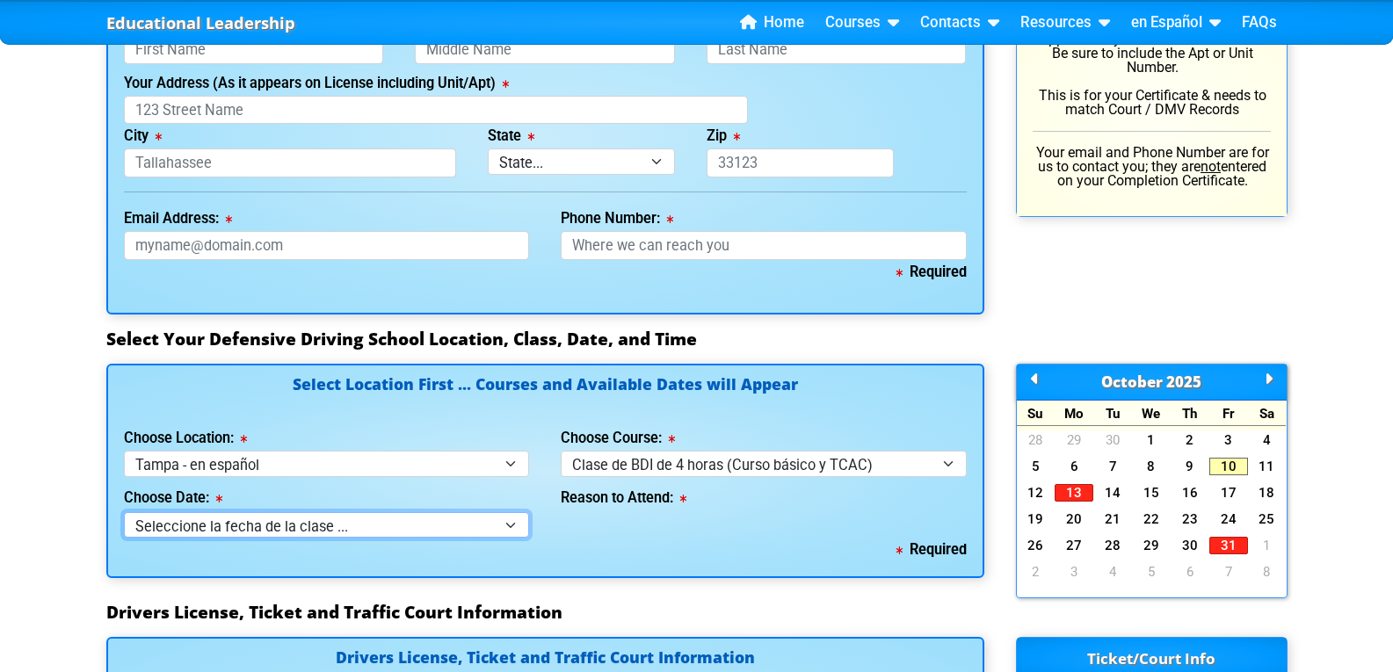
select select
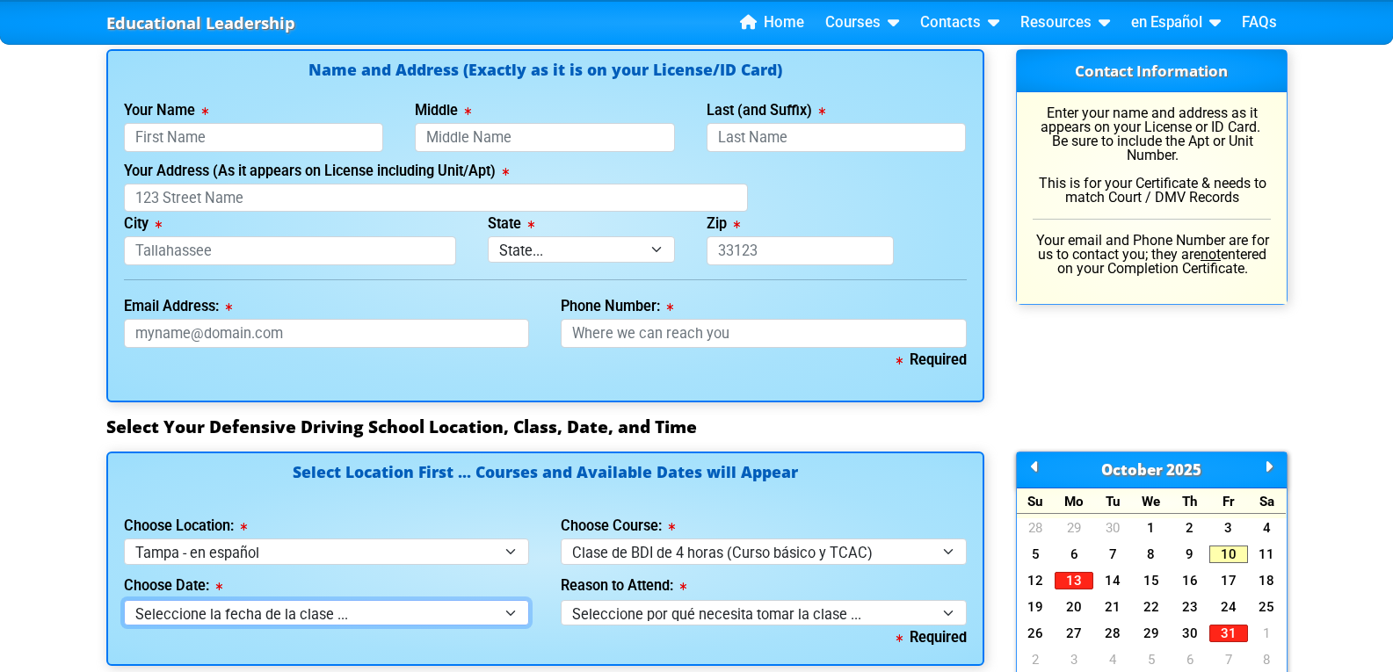
scroll to position [1025, 0]
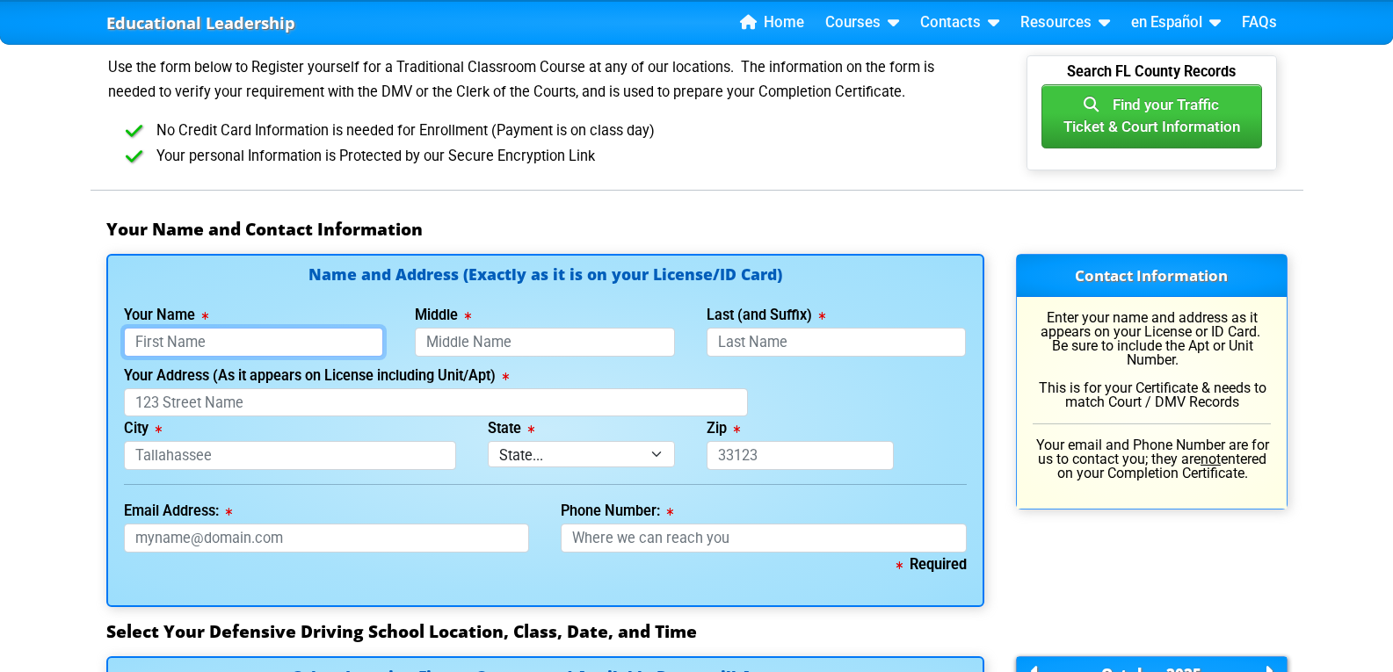
click at [177, 341] on input "Your Name" at bounding box center [254, 342] width 260 height 29
type input "[PERSON_NAME]"
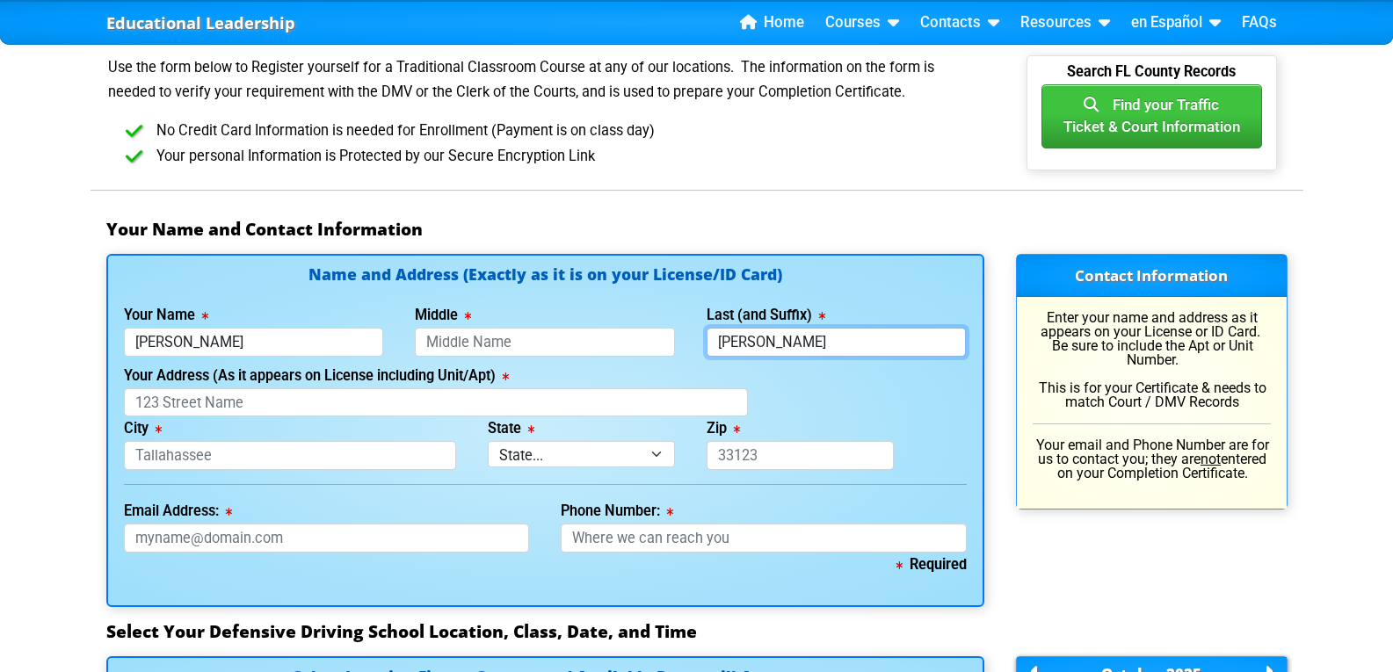
type input "[PERSON_NAME]"
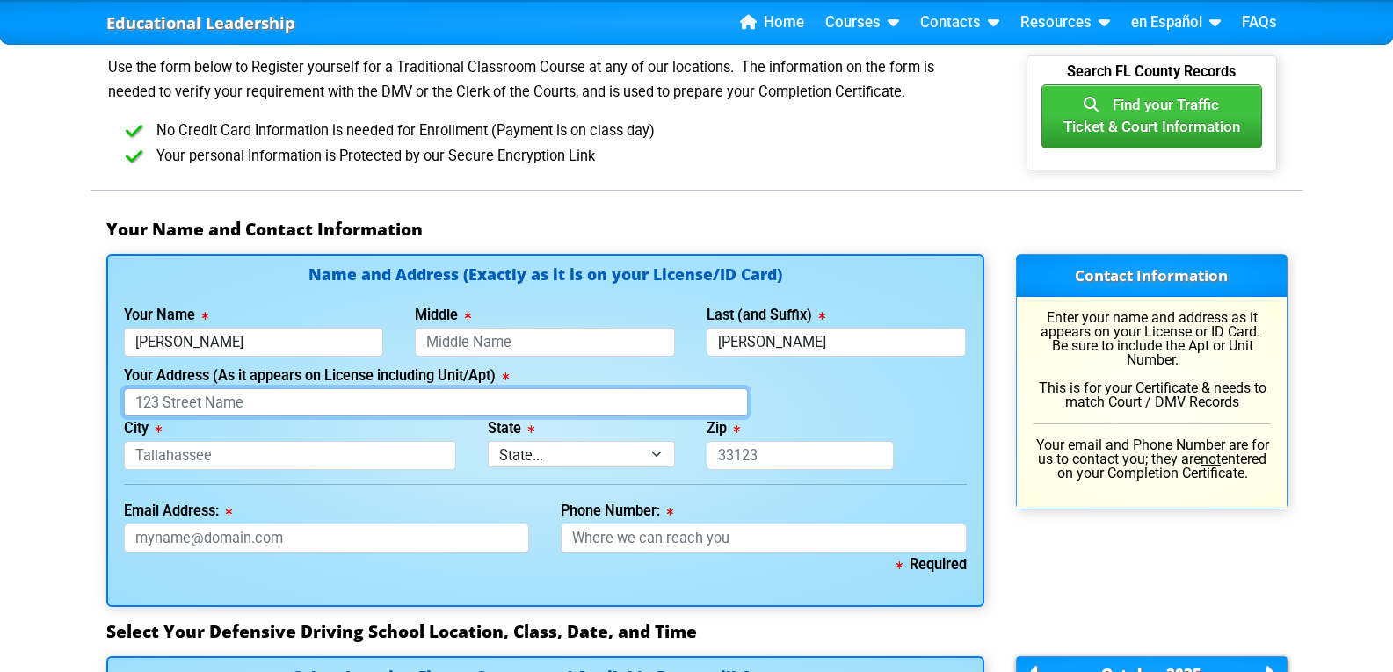
click at [171, 403] on input "Your Address (As it appears on License including Unit/Apt)" at bounding box center [436, 402] width 624 height 29
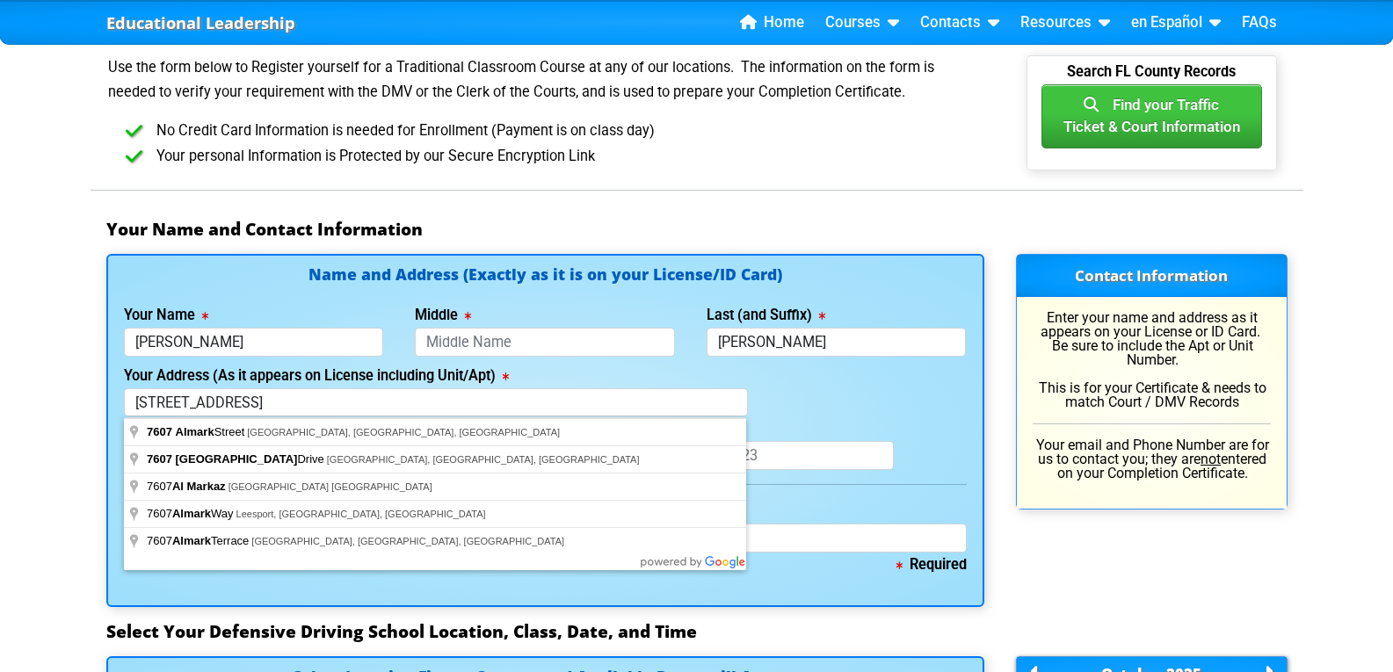
type input "[STREET_ADDRESS]"
type input "[GEOGRAPHIC_DATA]"
select select "{"fullName":"[US_STATE]","abbreviation":"FL","uniqueId":"1d559909-6cf0-4a4d-848…"
type input "33625"
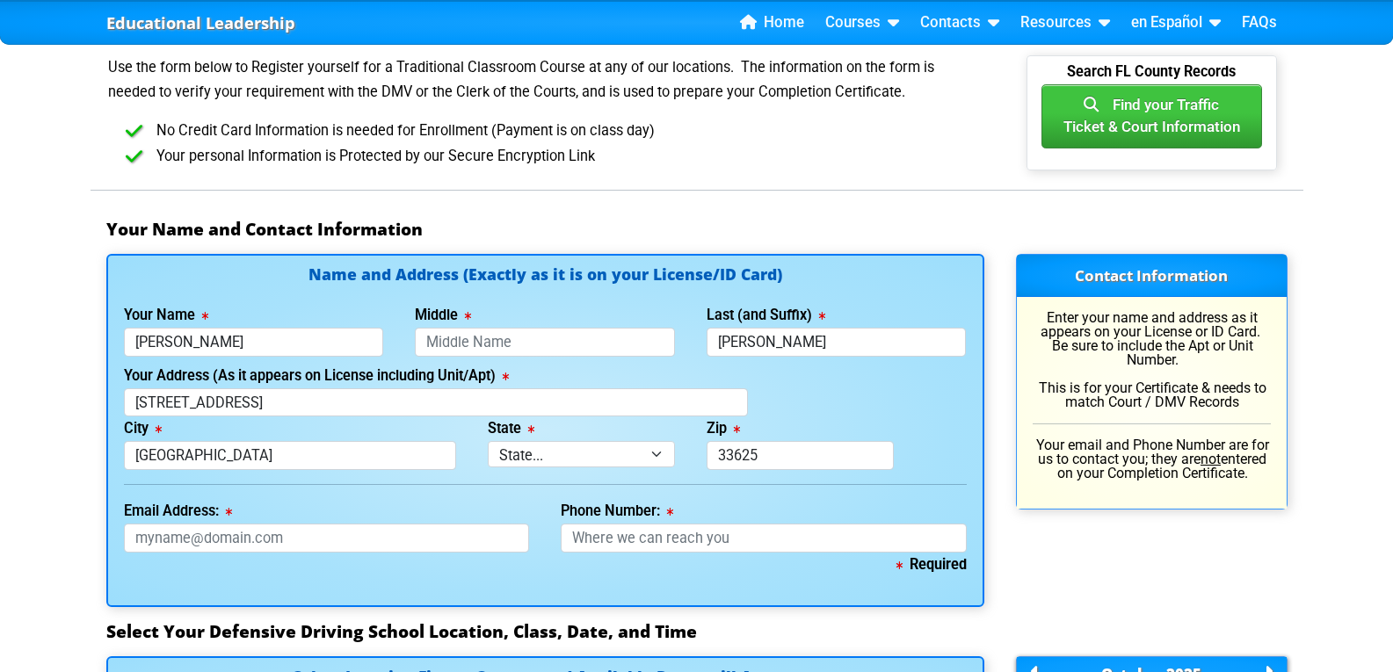
click at [251, 433] on div "City [GEOGRAPHIC_DATA]" at bounding box center [290, 444] width 365 height 54
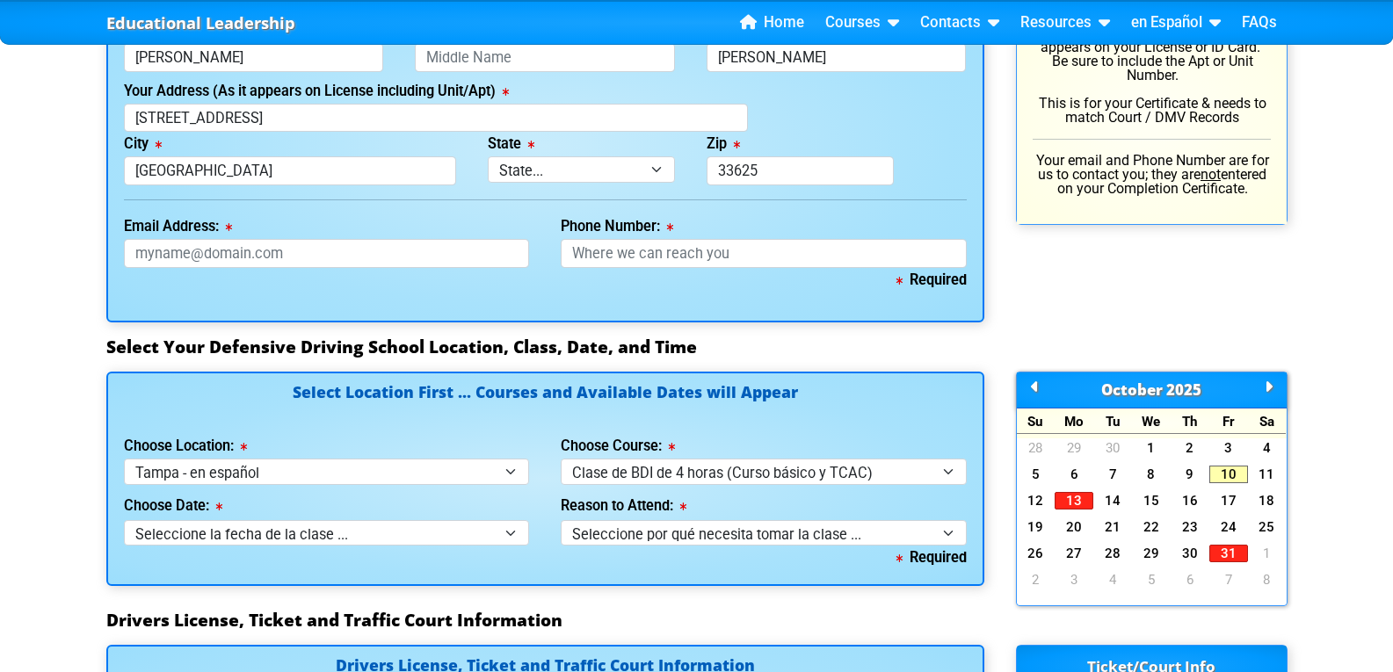
scroll to position [1318, 0]
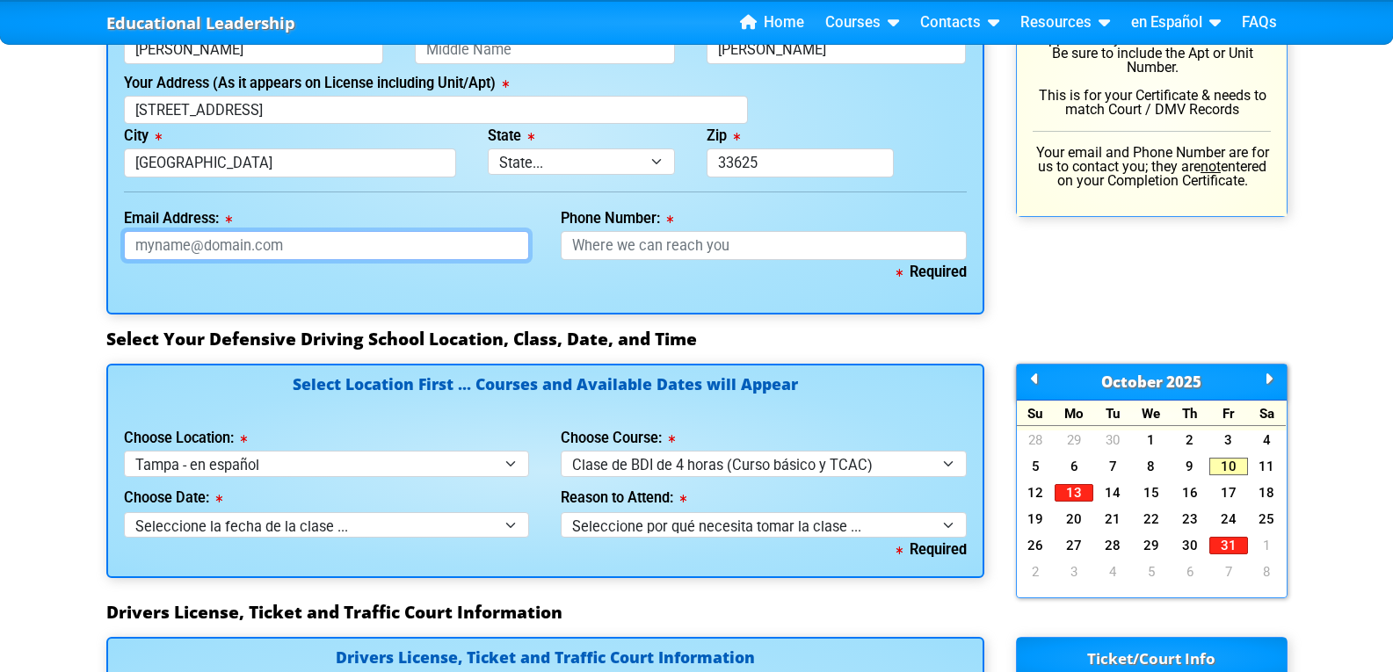
click at [146, 245] on input "Email Address:" at bounding box center [327, 245] width 406 height 29
type input "[EMAIL_ADDRESS][DOMAIN_NAME]"
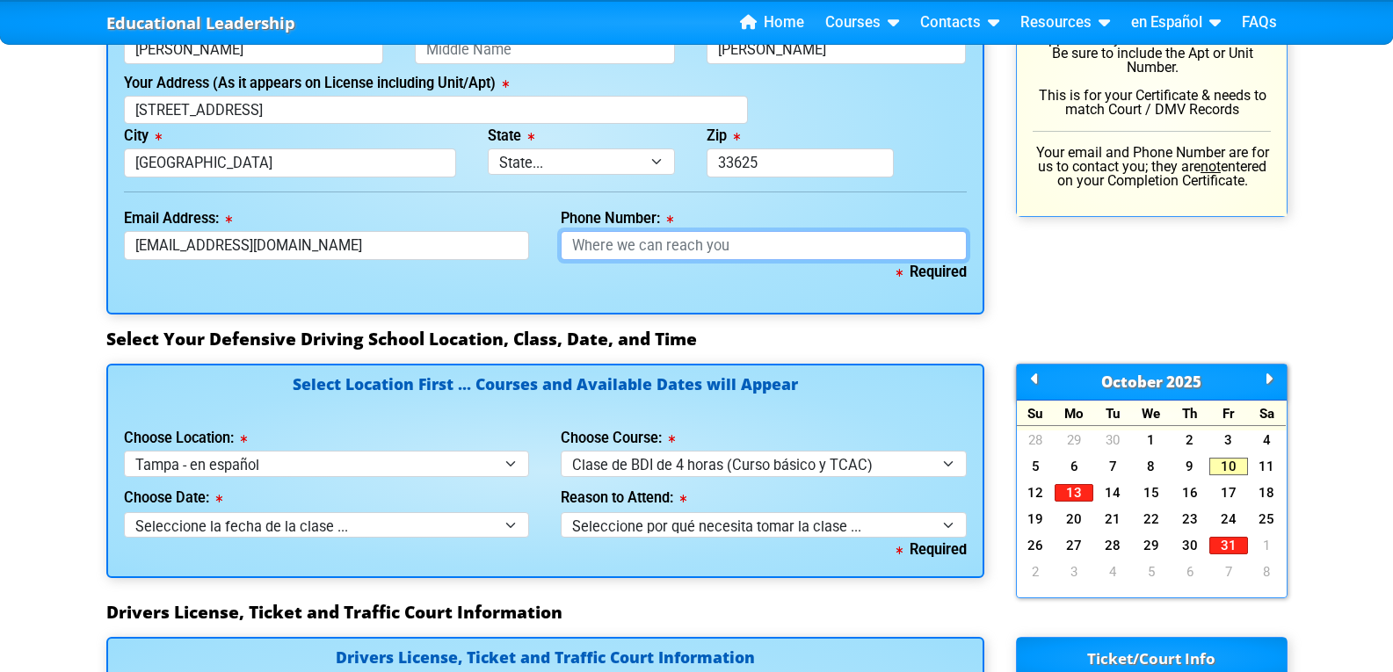
click at [728, 248] on input "Phone Number:" at bounding box center [764, 245] width 406 height 29
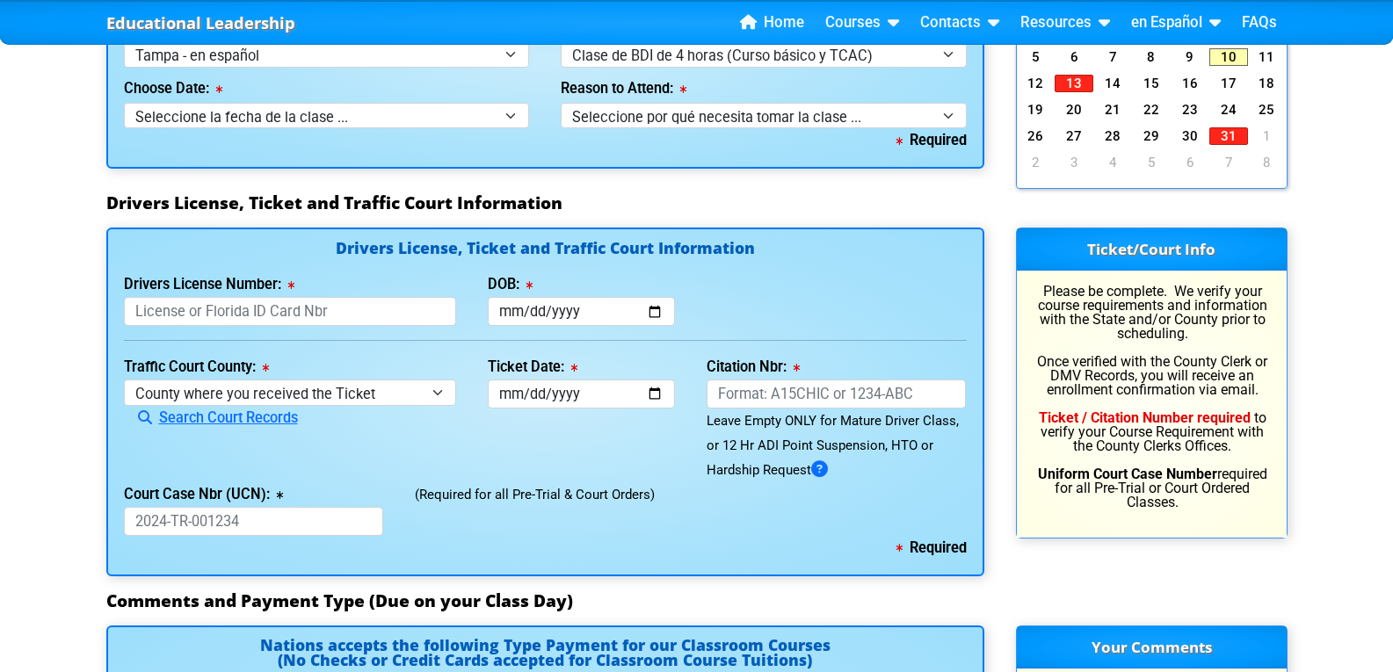
scroll to position [1757, 0]
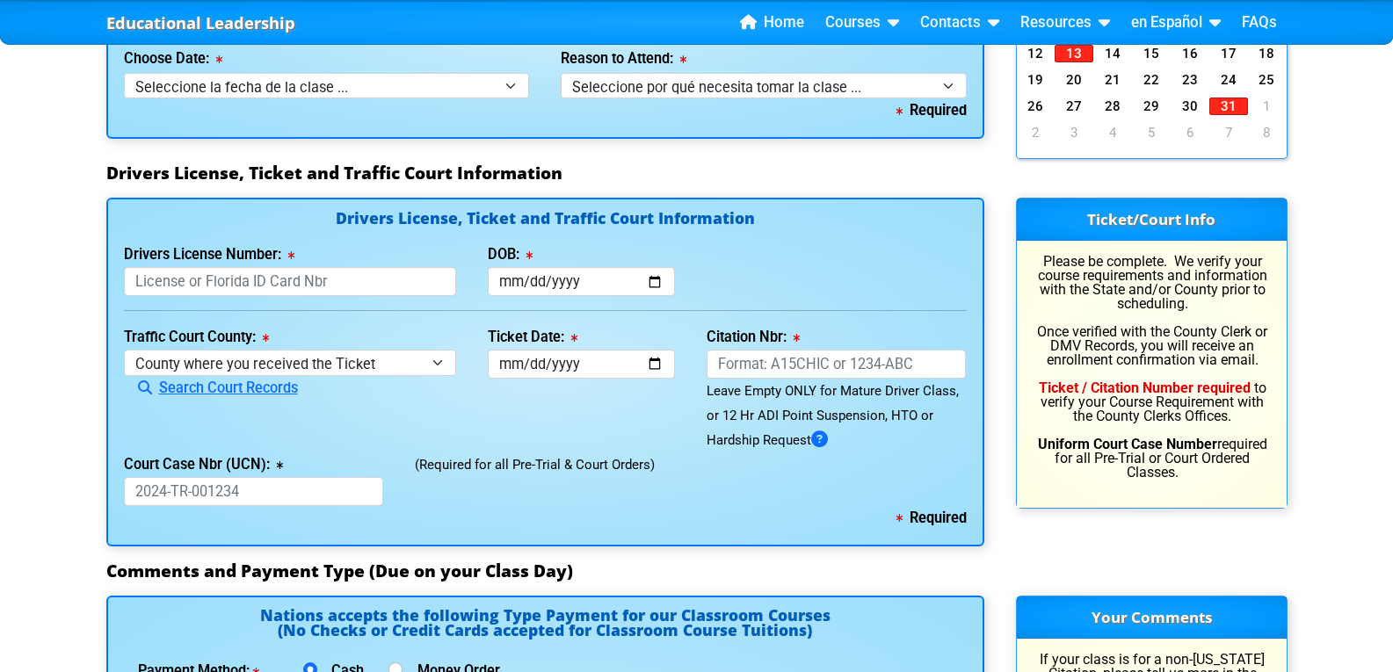
type input "[PHONE_NUMBER]"
click at [153, 279] on input "Drivers License Number:" at bounding box center [290, 281] width 333 height 29
type input "P625520589230"
click at [511, 282] on input "DOB:" at bounding box center [581, 281] width 187 height 29
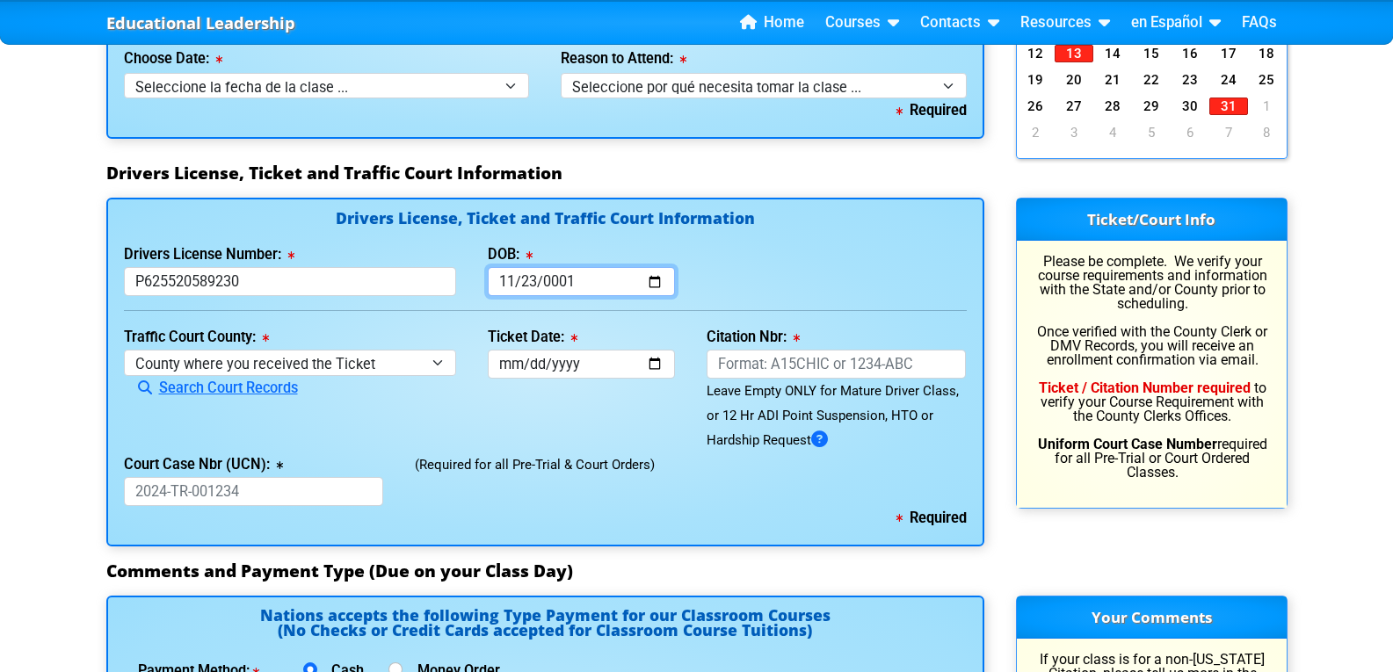
type input "0015-11-23"
type input "[DATE]"
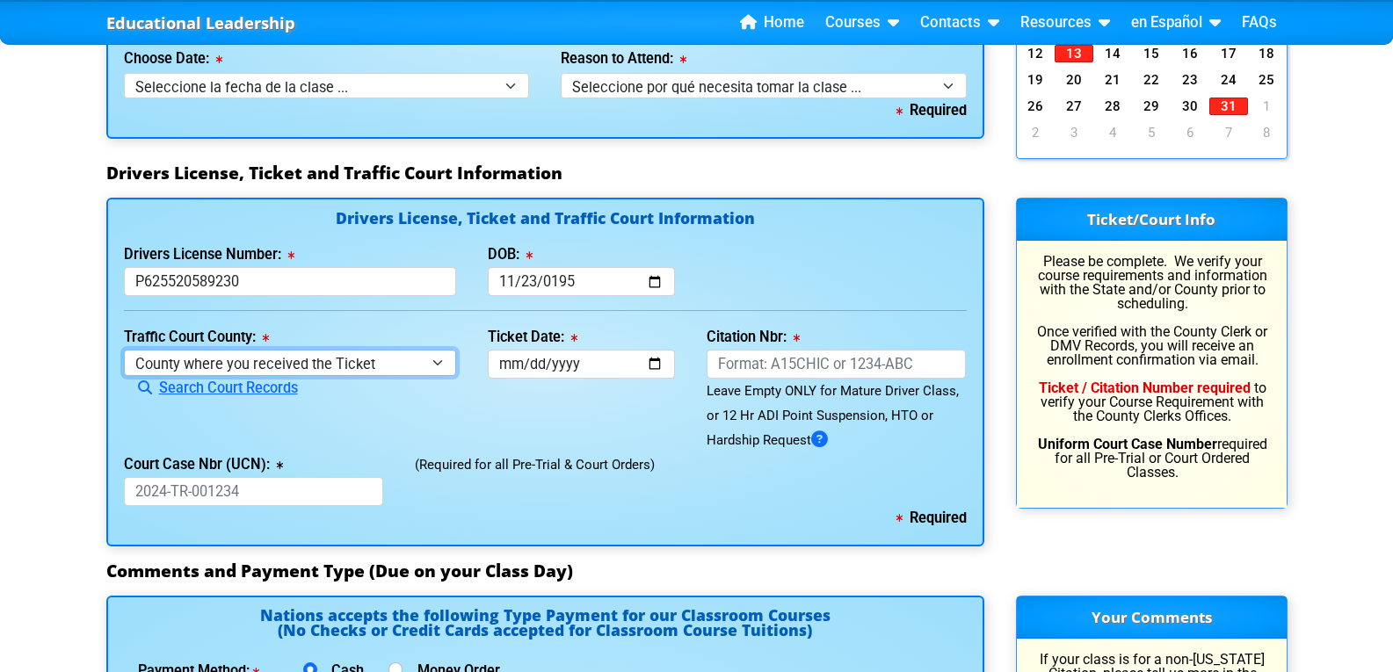
click at [431, 359] on select "County where you received the Ticket Out of State Out of State - [US_STATE] Out…" at bounding box center [290, 362] width 333 height 25
select select "{"[PERSON_NAME]":"[PERSON_NAME]","state":"[US_STATE]","uniqueId":"7c9cc234-d9fd…"
click at [124, 350] on select "County where you received the Ticket Out of State Out of State - [US_STATE] Out…" at bounding box center [290, 362] width 333 height 25
click at [511, 366] on input "Ticket Date:" at bounding box center [581, 364] width 187 height 29
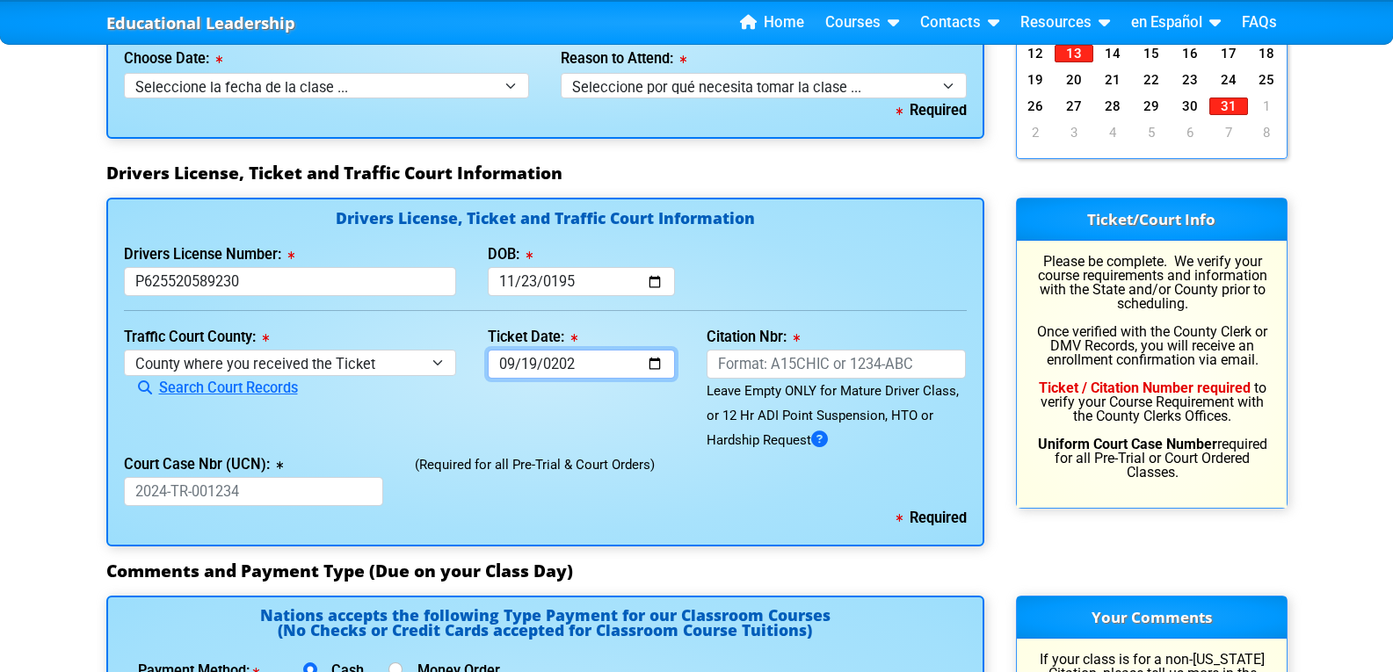
type input "[DATE]"
click at [763, 375] on input "Citation Nbr:" at bounding box center [836, 364] width 260 height 29
type input "A"
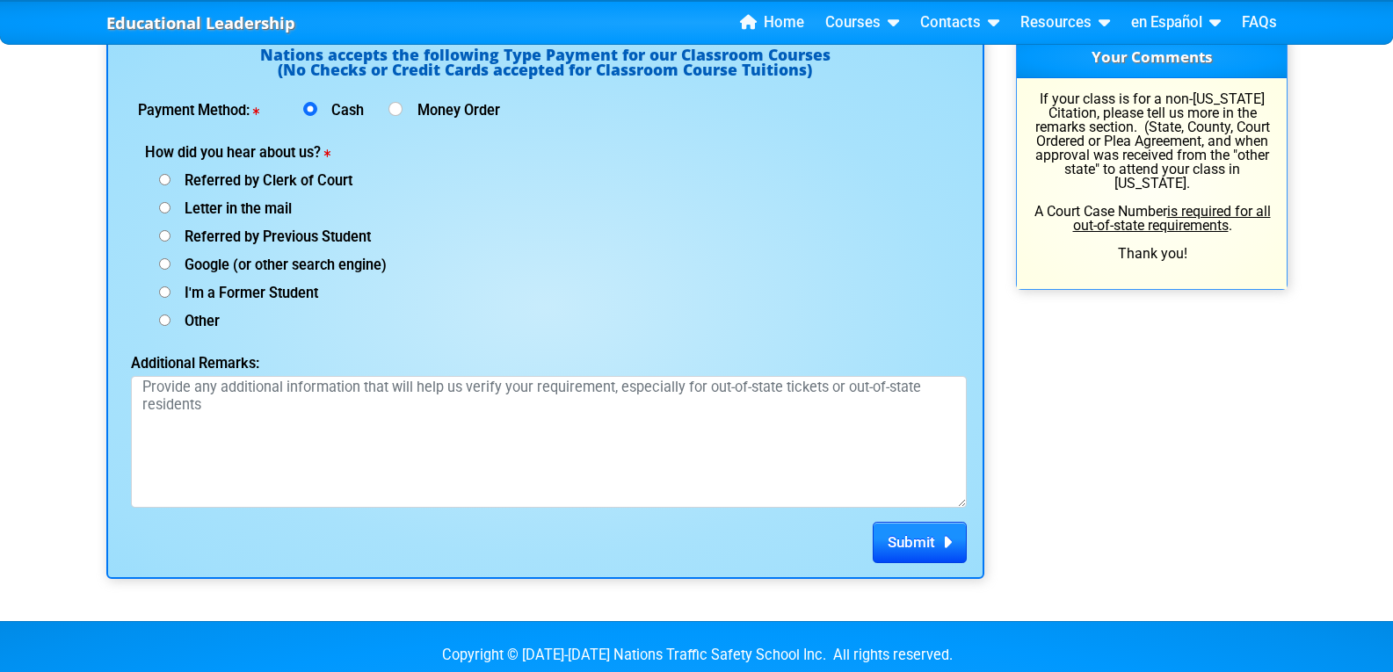
scroll to position [2343, 0]
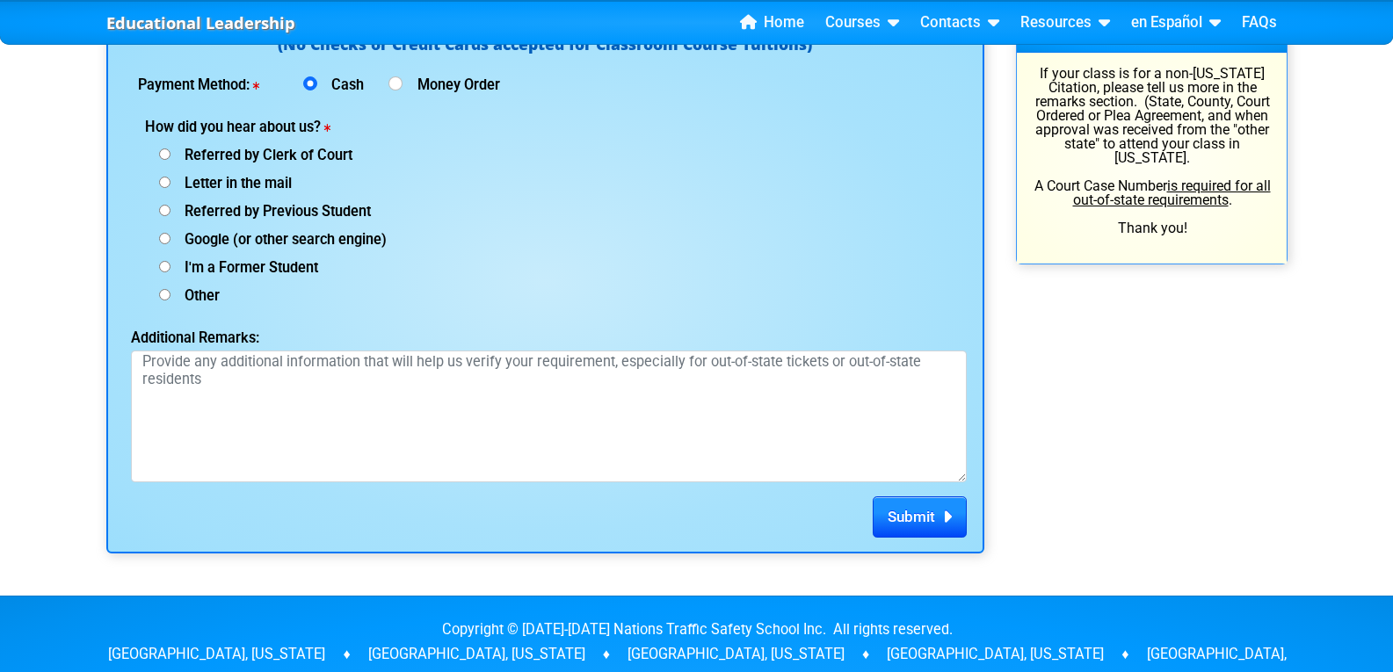
type input "ALNPLNE"
click at [160, 291] on input "Other (specify below)" at bounding box center [164, 294] width 11 height 11
radio input "true"
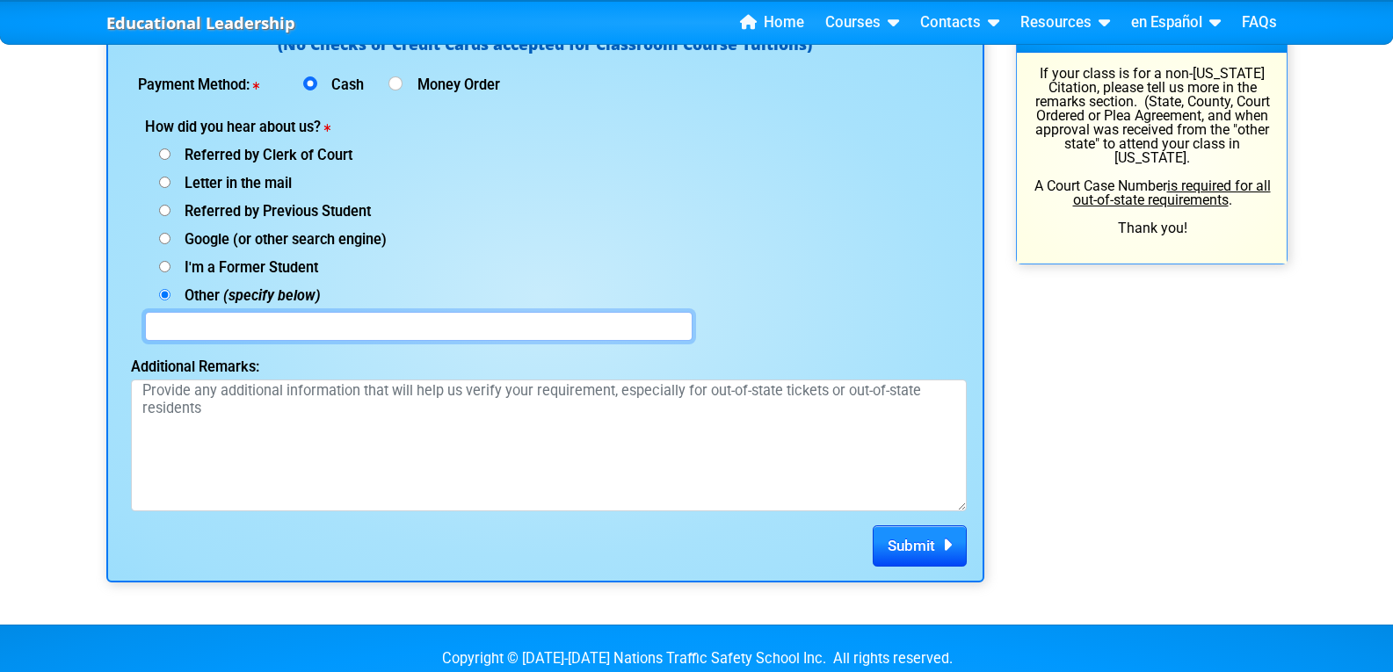
click at [298, 315] on input "text" at bounding box center [418, 326] width 547 height 29
type input "f"
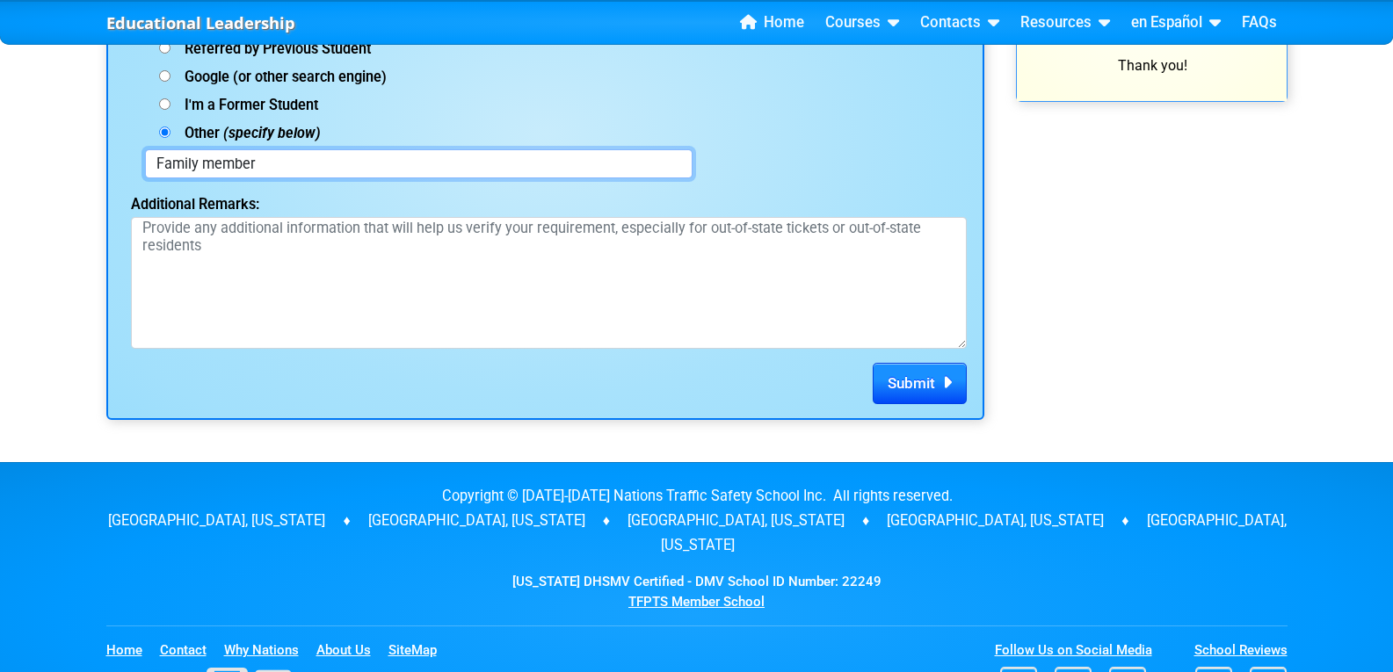
scroll to position [2636, 0]
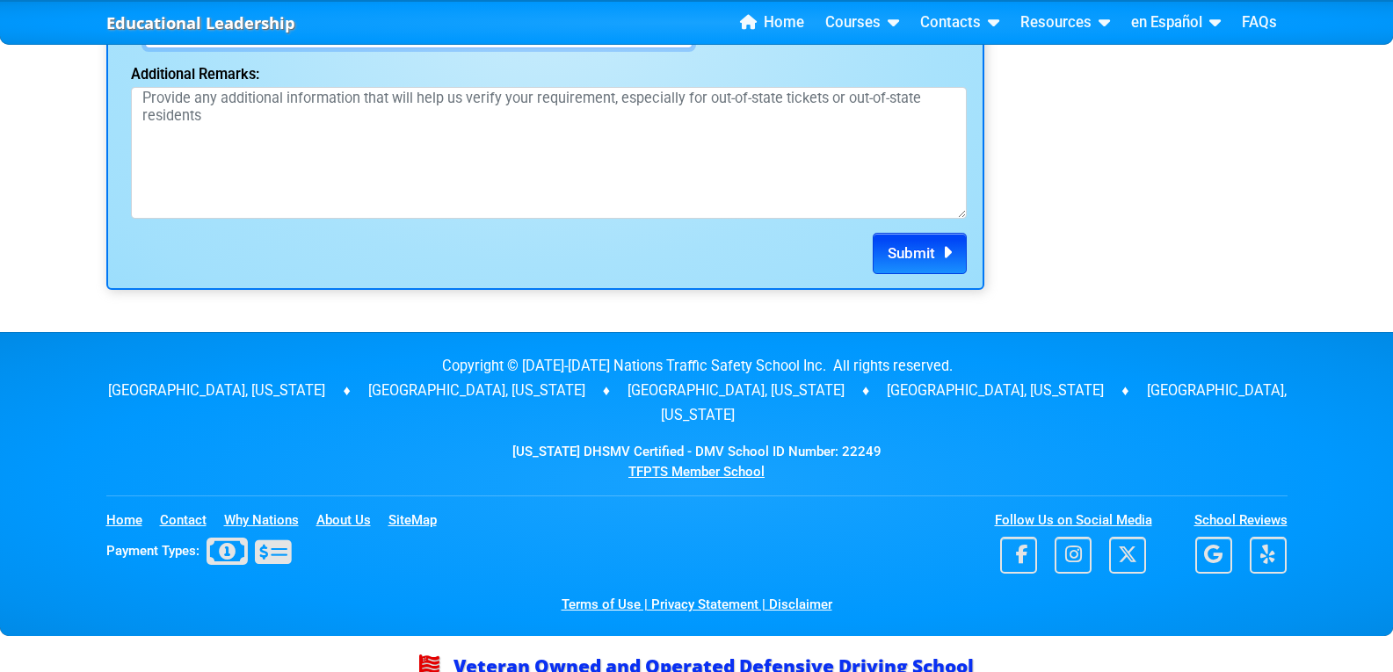
type input "Family member"
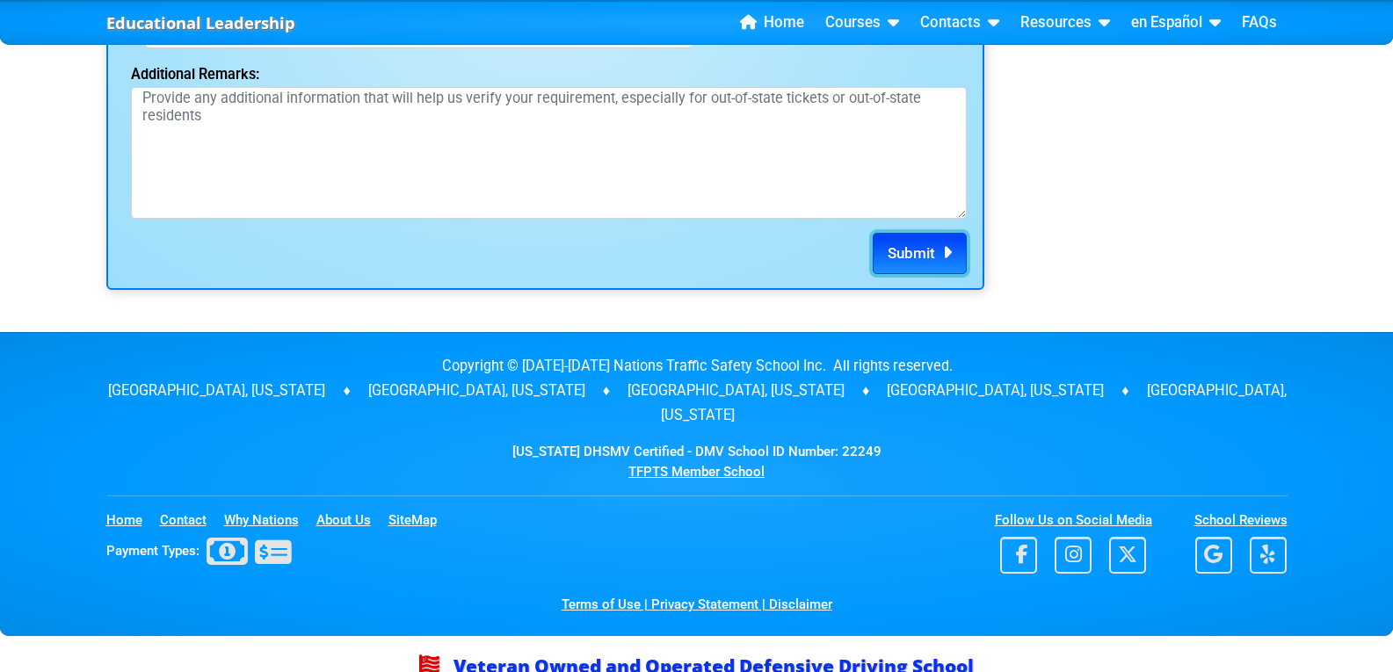
click at [913, 249] on span "Submit" at bounding box center [910, 253] width 47 height 18
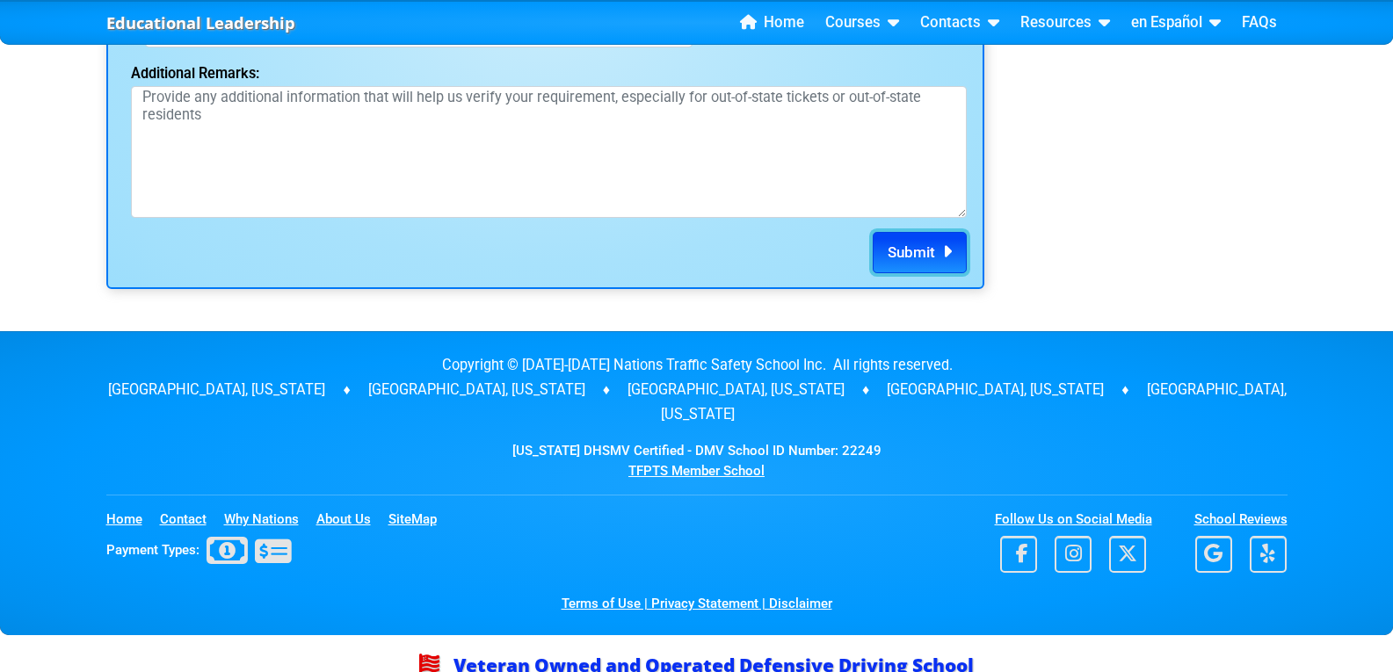
click at [913, 249] on span "Submit" at bounding box center [910, 252] width 47 height 18
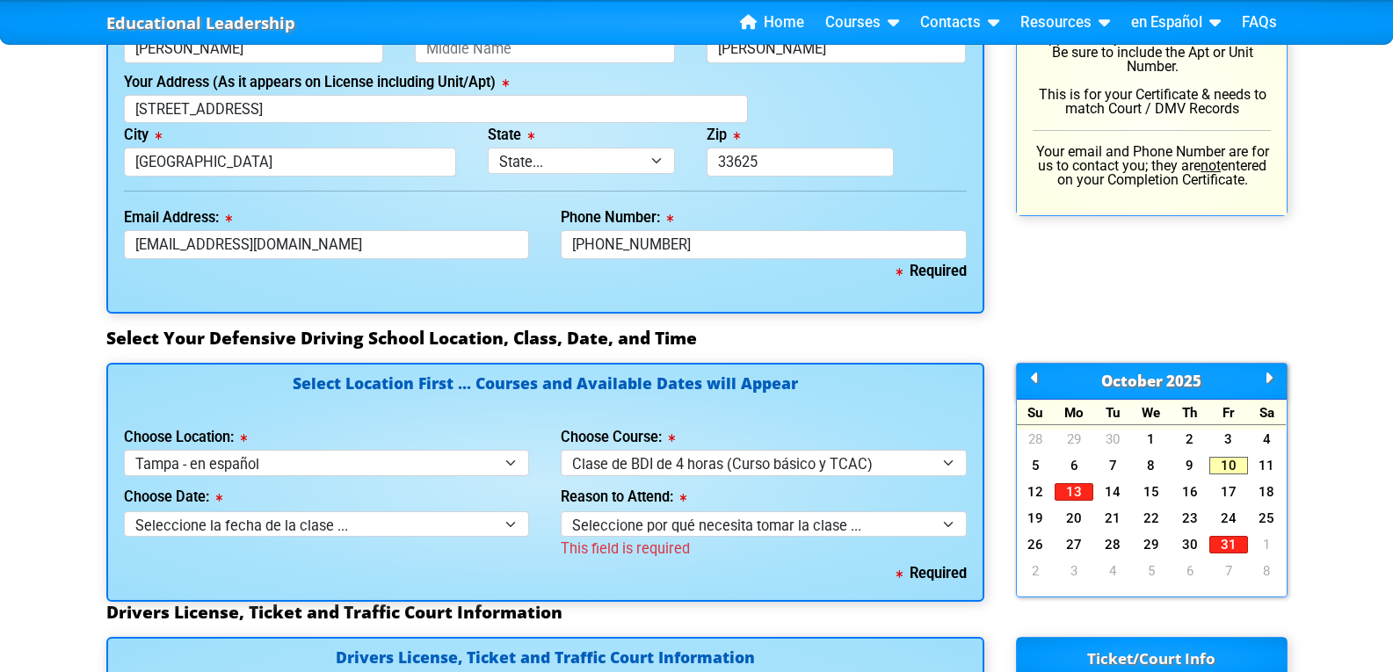
scroll to position [1466, 0]
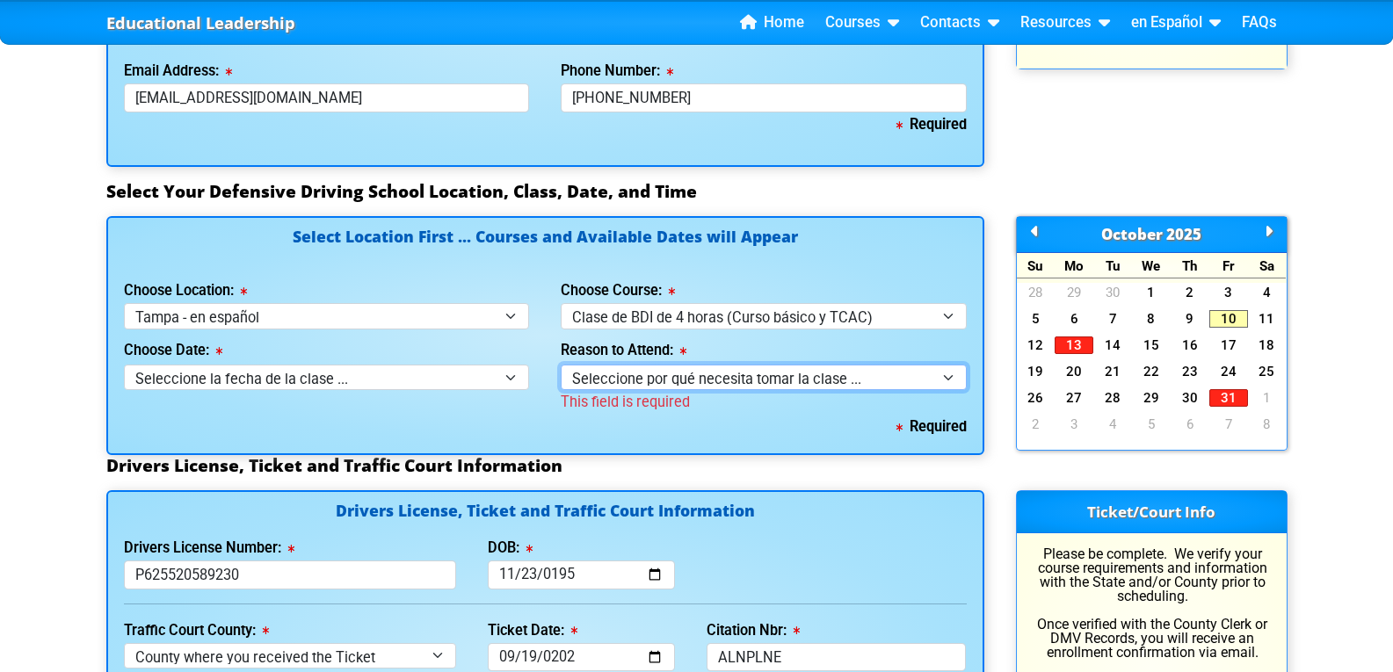
click at [947, 369] on select "Seleccione por qué necesita tomar la clase ... Elección por multa de tráfico (s…" at bounding box center [764, 377] width 406 height 25
select select "BDI - Election for Traffic Ticket"
click at [561, 365] on select "Seleccione por qué necesita tomar la clase ... Elección por multa de tráfico (s…" at bounding box center [764, 377] width 406 height 25
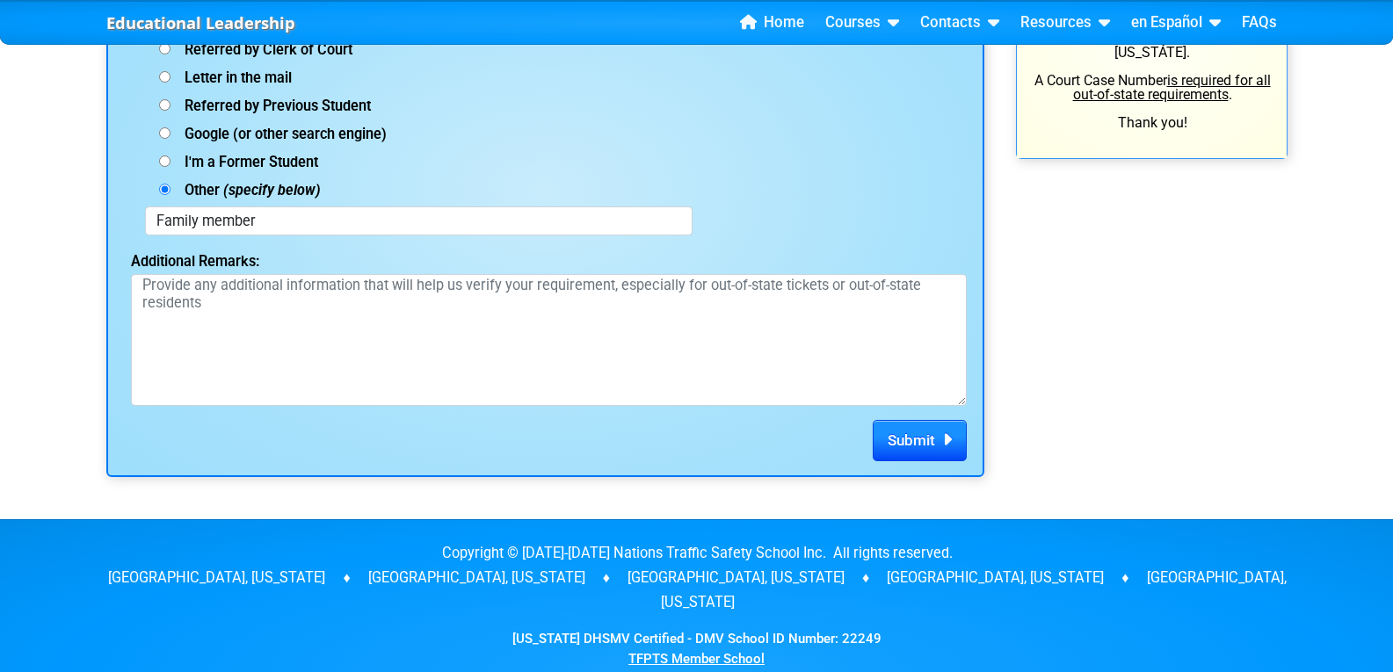
scroll to position [2490, 0]
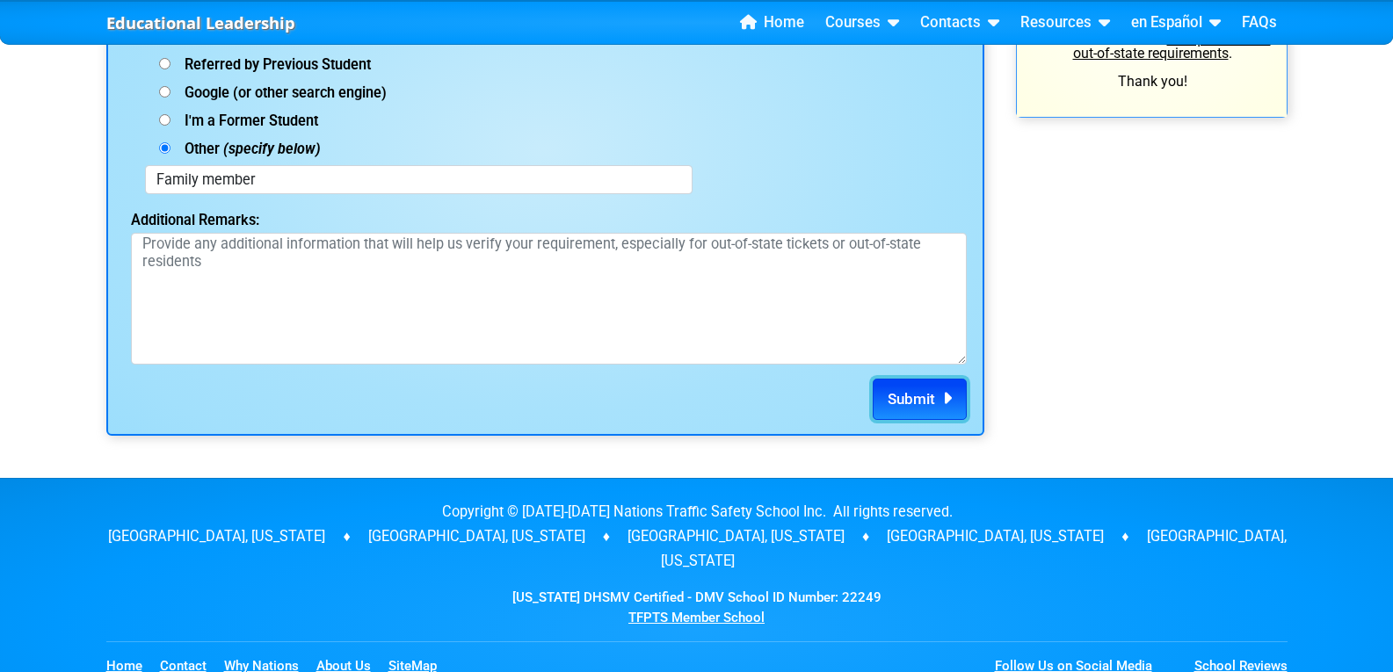
click at [905, 398] on span "Submit" at bounding box center [910, 399] width 47 height 18
